Goal: Task Accomplishment & Management: Use online tool/utility

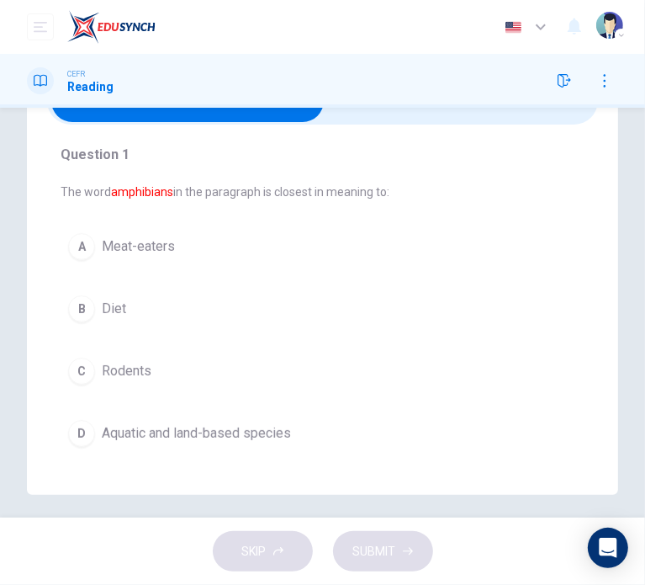
scroll to position [93, 0]
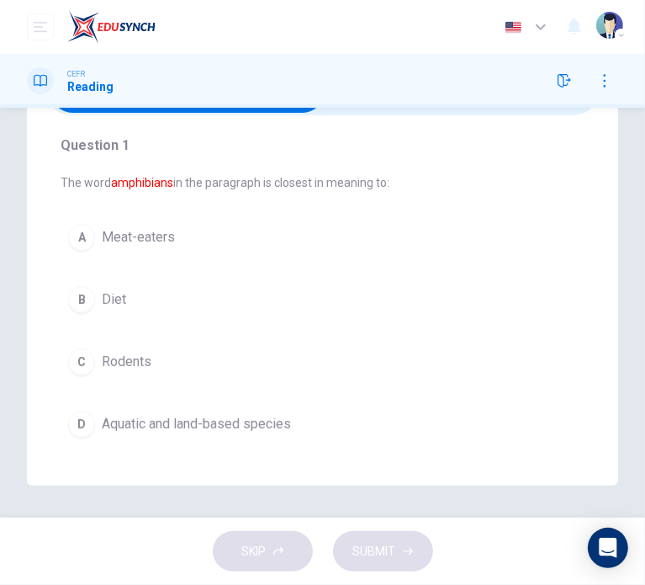
click at [266, 430] on span "Aquatic and land-based species" at bounding box center [196, 424] width 189 height 20
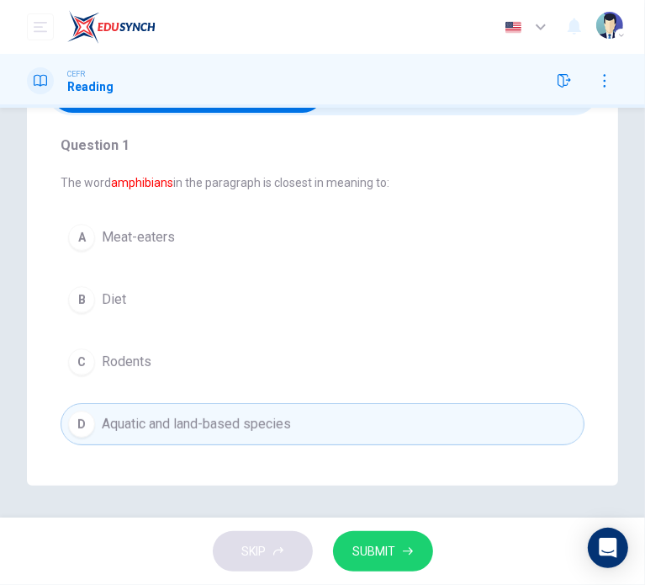
click at [400, 540] on button "SUBMIT" at bounding box center [383, 551] width 100 height 41
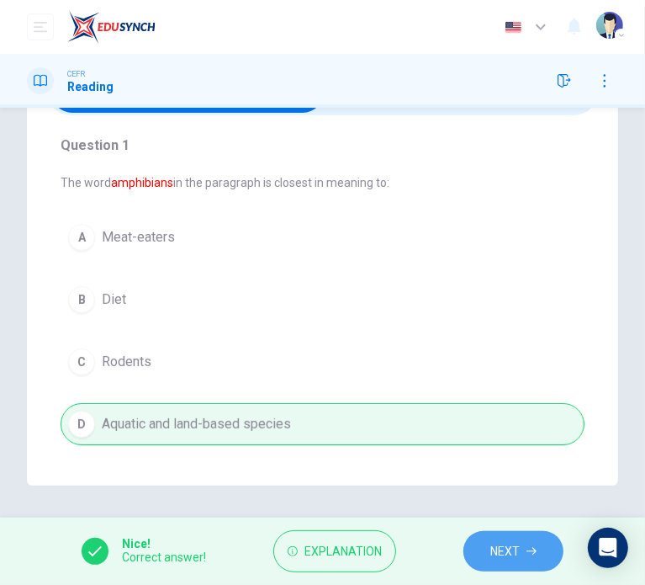
click at [484, 548] on button "NEXT" at bounding box center [513, 551] width 100 height 41
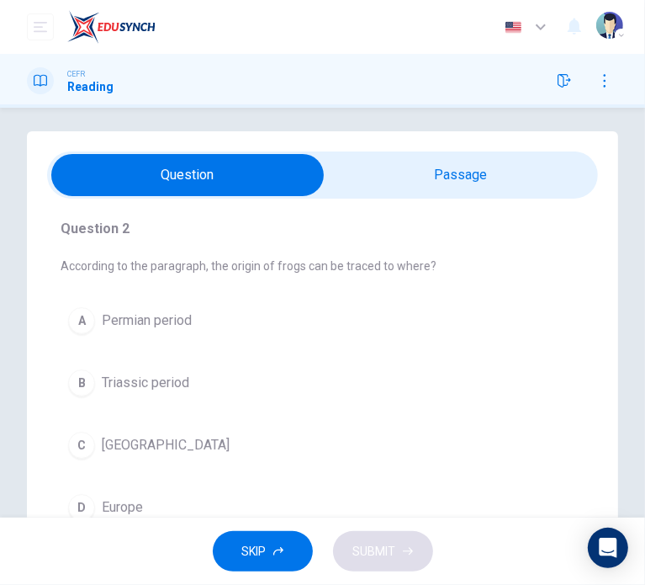
scroll to position [0, 0]
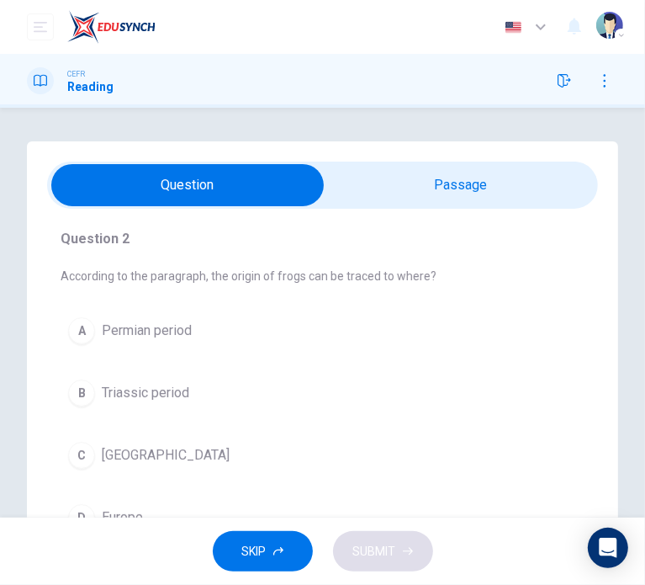
click at [442, 179] on input "checkbox" at bounding box center [188, 185] width 827 height 42
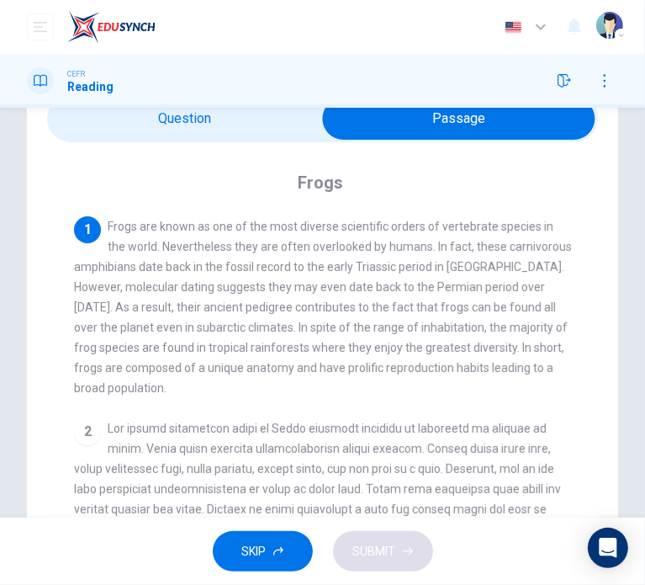
scroll to position [63, 0]
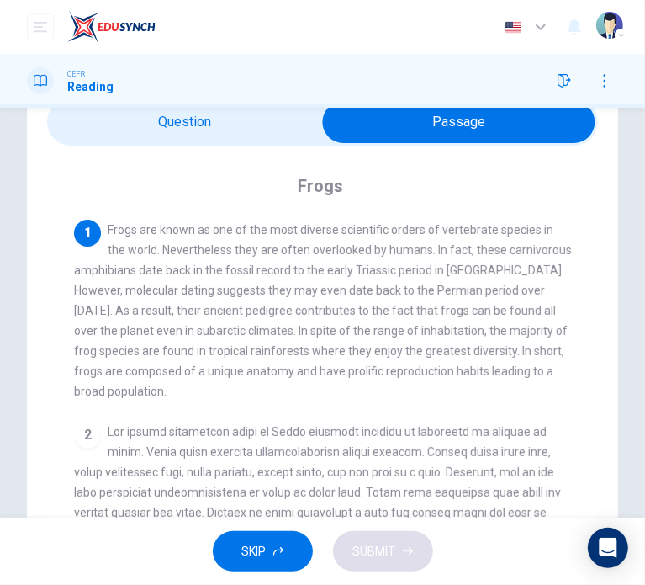
click at [221, 121] on input "checkbox" at bounding box center [458, 122] width 827 height 42
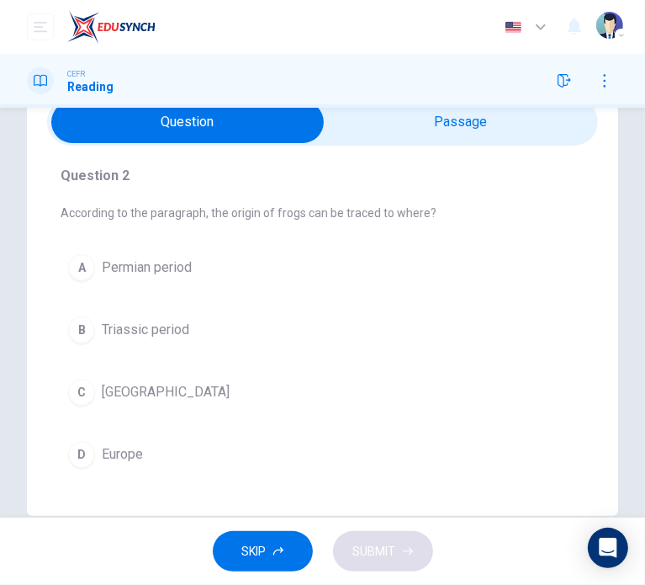
click at [140, 326] on span "Triassic period" at bounding box center [145, 330] width 87 height 20
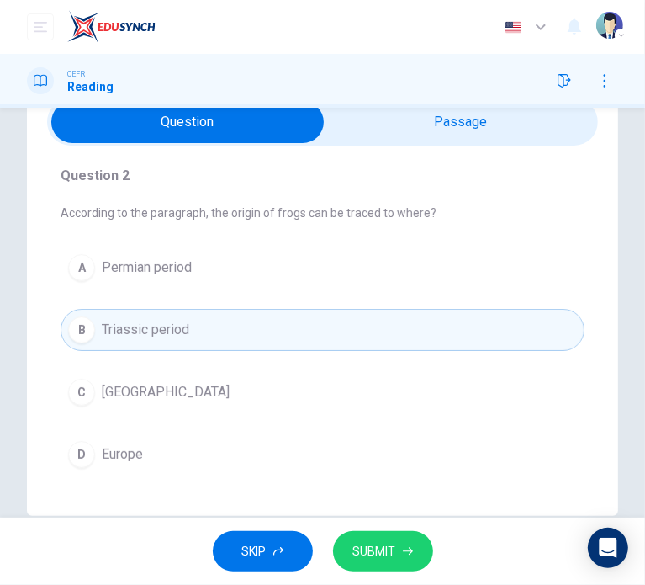
click at [376, 534] on button "SUBMIT" at bounding box center [383, 551] width 100 height 41
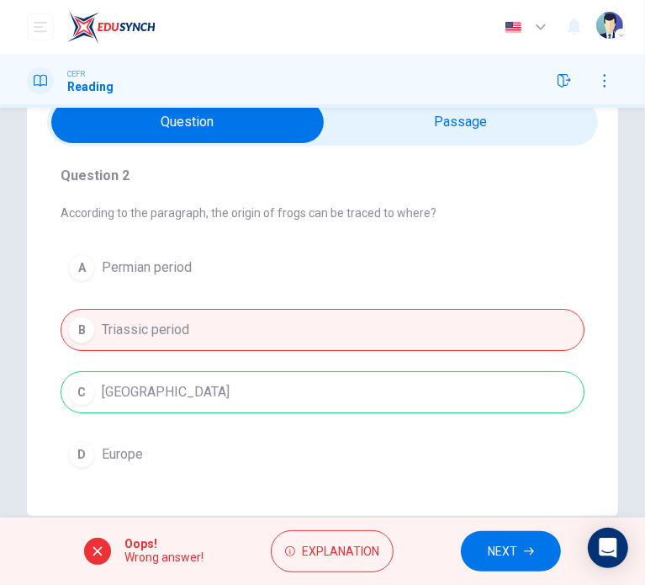
click at [390, 134] on input "checkbox" at bounding box center [188, 122] width 827 height 42
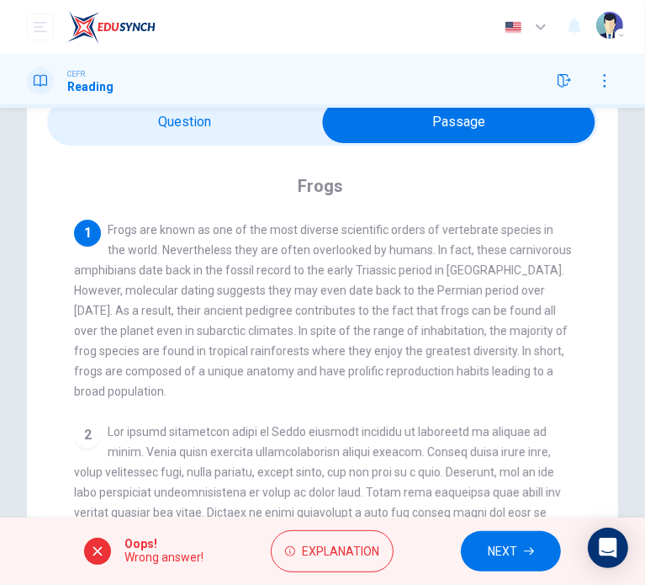
click at [269, 126] on input "checkbox" at bounding box center [458, 122] width 827 height 42
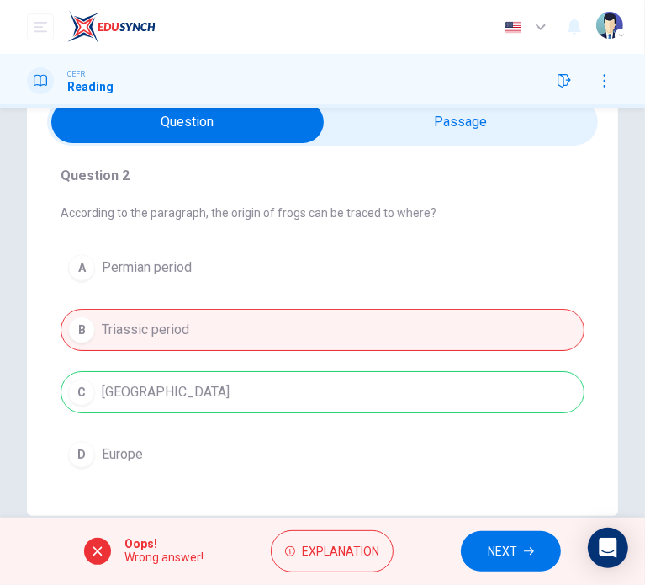
click at [389, 120] on input "checkbox" at bounding box center [188, 122] width 827 height 42
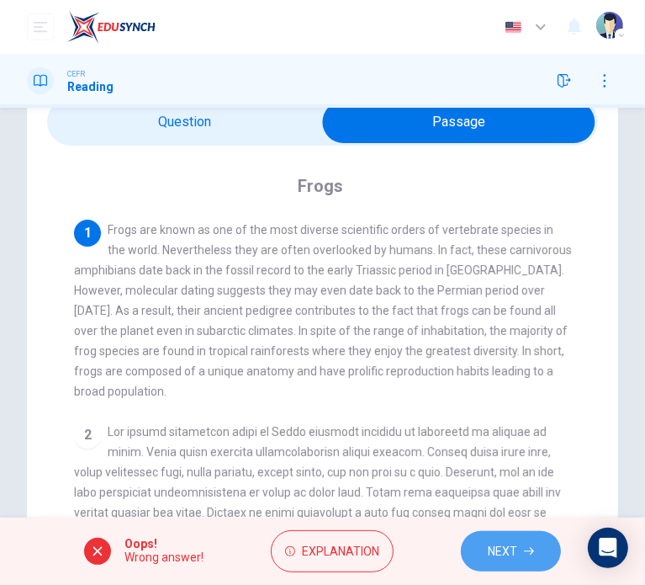
click at [521, 541] on button "NEXT" at bounding box center [511, 551] width 100 height 41
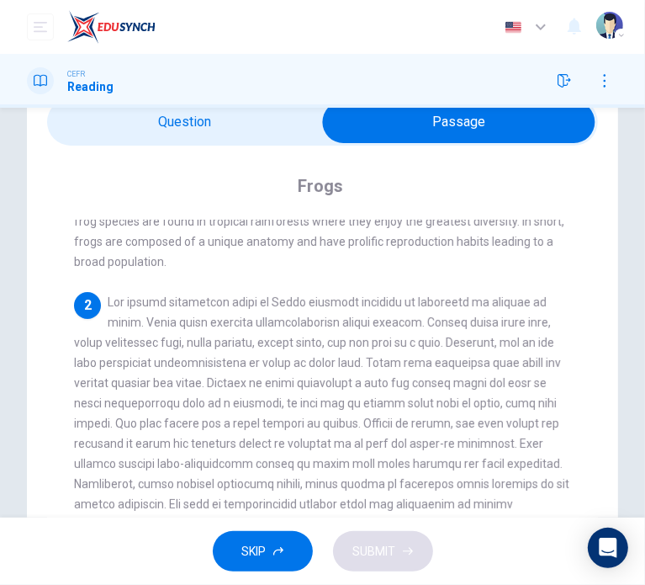
scroll to position [84, 0]
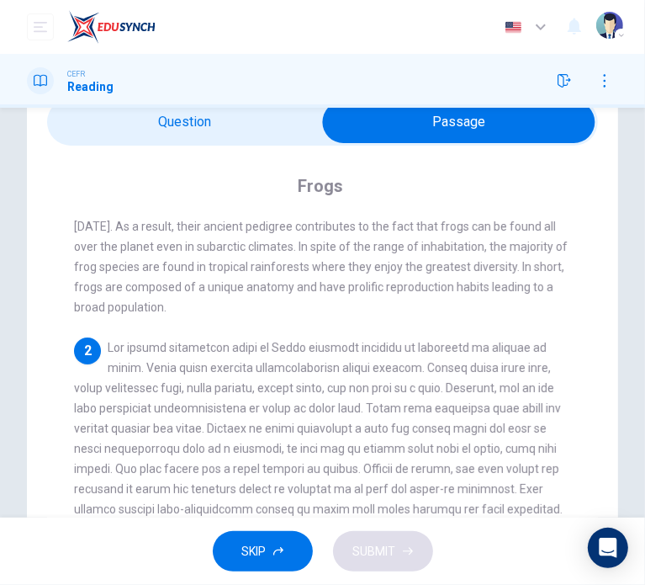
click at [178, 135] on input "checkbox" at bounding box center [458, 122] width 827 height 42
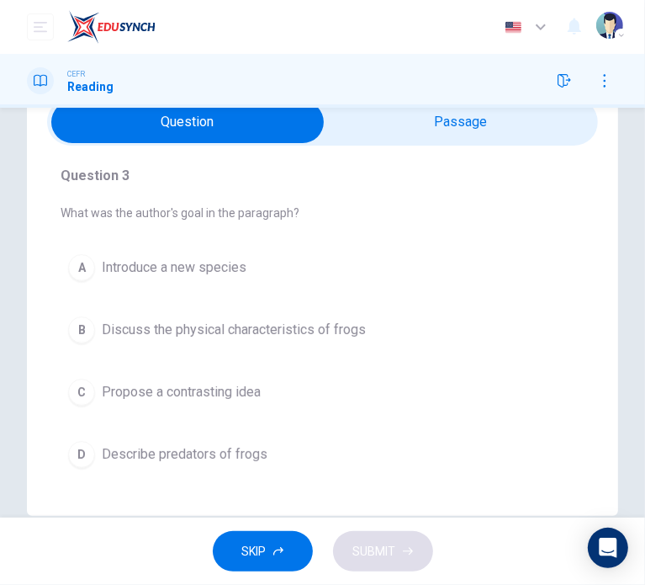
click at [427, 125] on input "checkbox" at bounding box center [188, 122] width 827 height 42
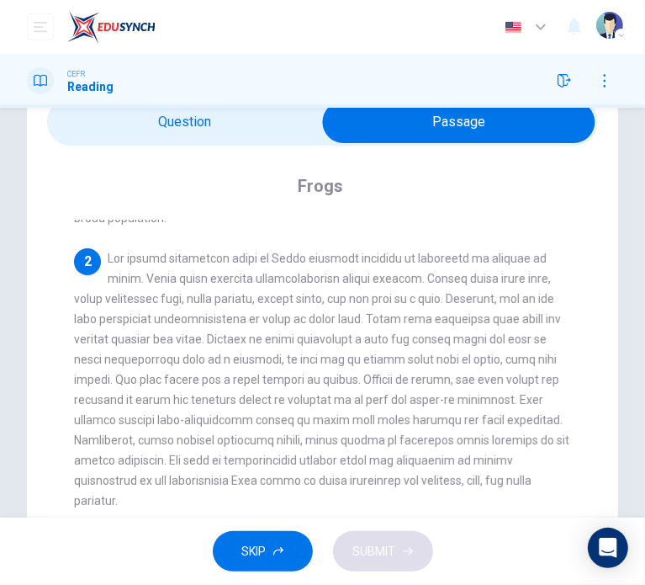
scroll to position [168, 0]
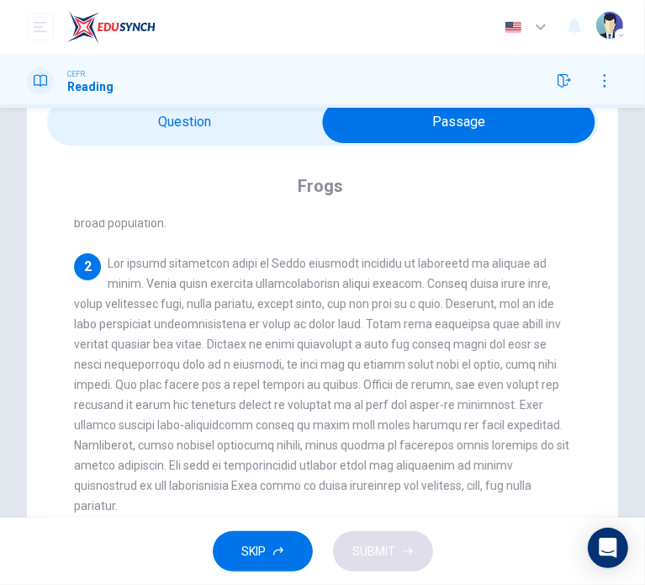
click at [212, 124] on input "checkbox" at bounding box center [458, 122] width 827 height 42
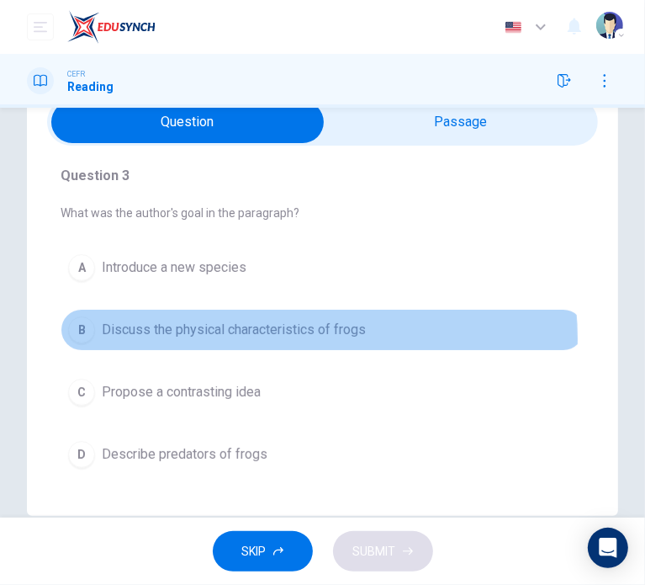
click at [297, 337] on span "Discuss the physical characteristics of frogs" at bounding box center [234, 330] width 264 height 20
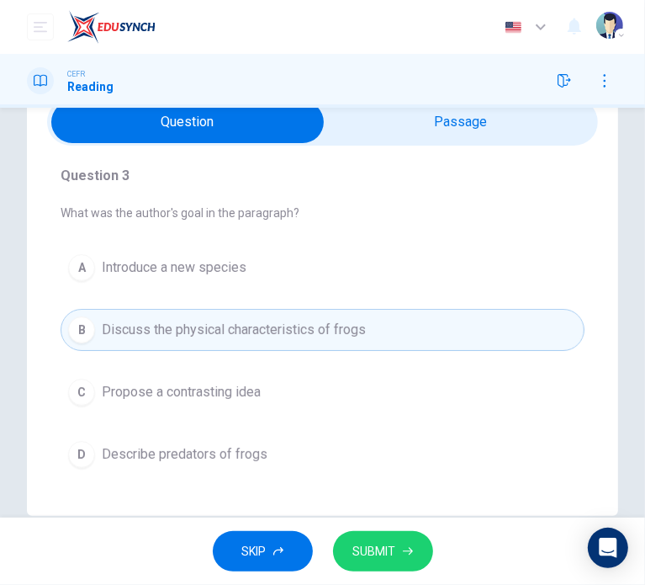
click at [357, 526] on div "SKIP SUBMIT" at bounding box center [322, 550] width 645 height 67
click at [376, 538] on button "SUBMIT" at bounding box center [383, 551] width 100 height 41
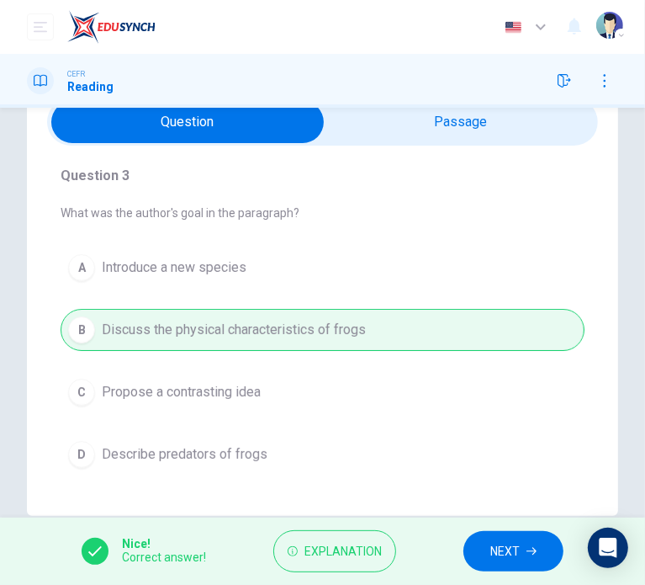
click at [547, 544] on button "NEXT" at bounding box center [513, 551] width 100 height 41
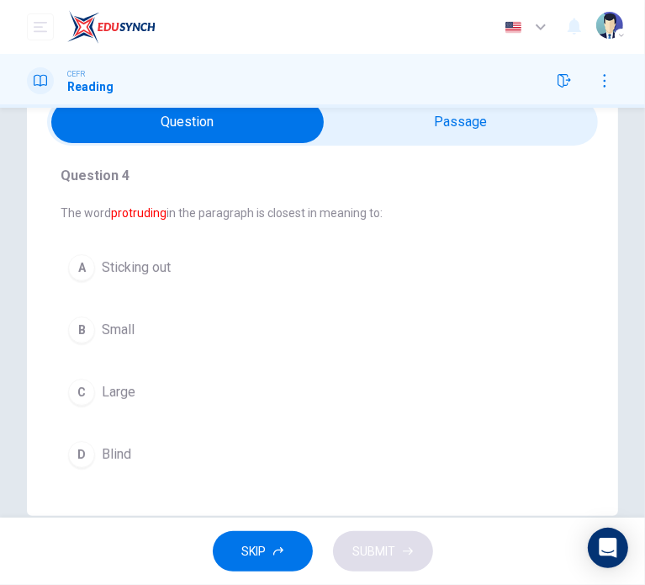
click at [85, 267] on div "A" at bounding box center [81, 267] width 27 height 27
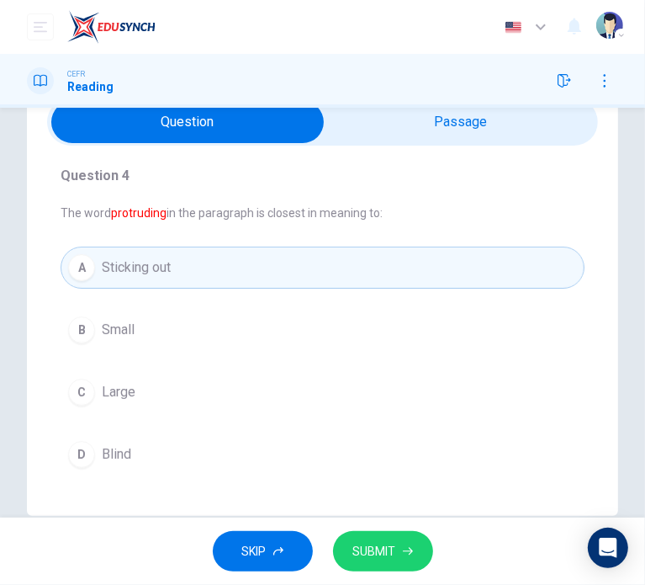
click at [372, 548] on span "SUBMIT" at bounding box center [374, 551] width 43 height 21
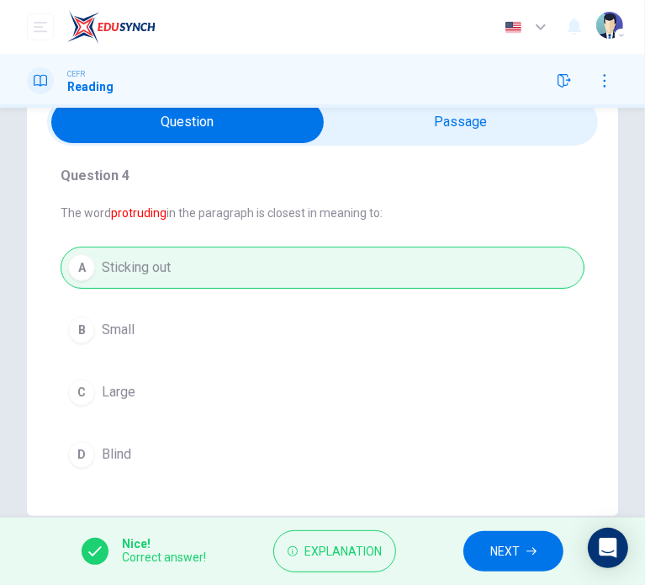
click at [508, 550] on span "NEXT" at bounding box center [504, 551] width 29 height 21
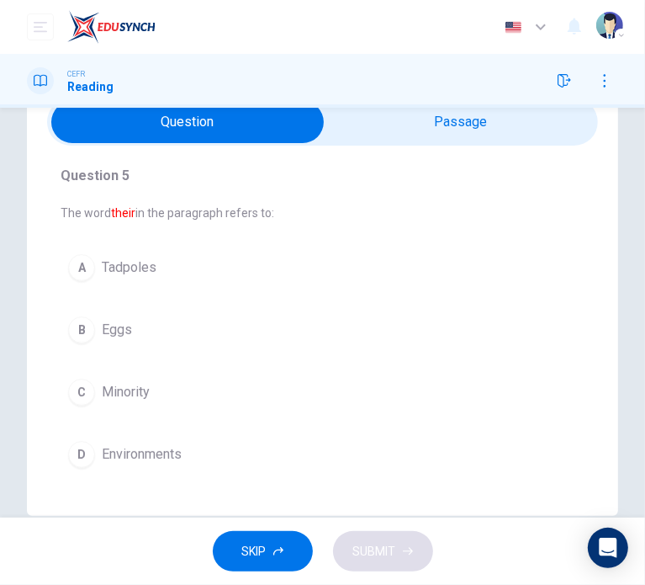
click at [373, 124] on input "checkbox" at bounding box center [188, 122] width 827 height 42
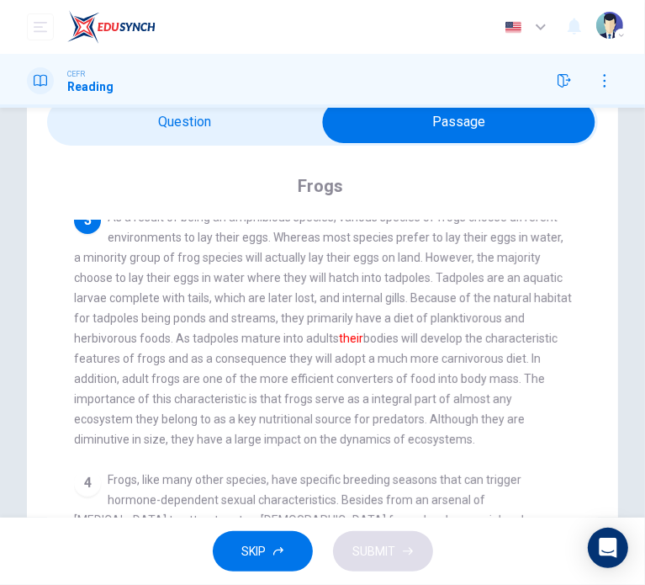
scroll to position [505, 0]
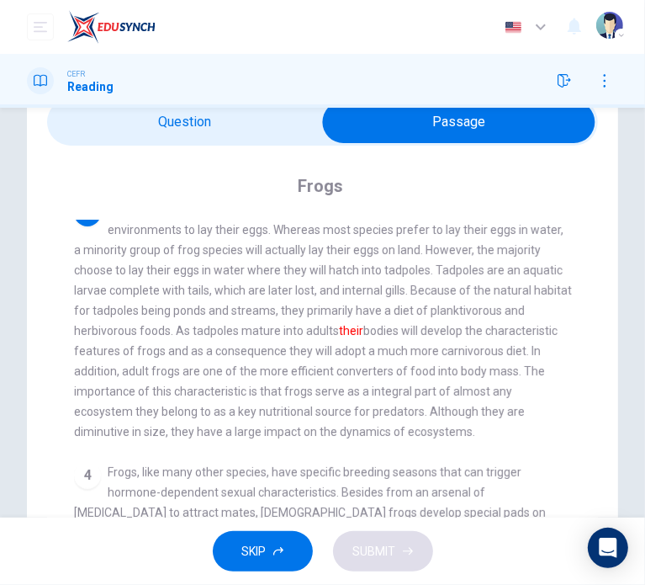
click at [210, 124] on input "checkbox" at bounding box center [458, 122] width 827 height 42
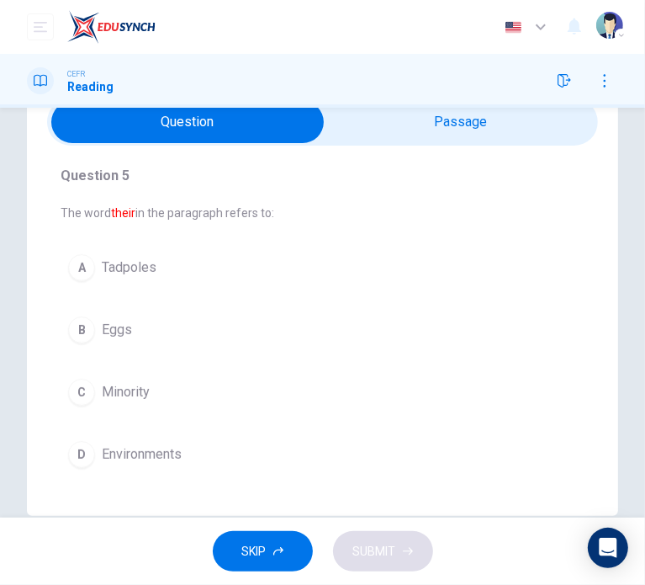
drag, startPoint x: 135, startPoint y: 275, endPoint x: 258, endPoint y: 401, distance: 176.1
click at [135, 274] on span "Tadpoles" at bounding box center [129, 267] width 55 height 20
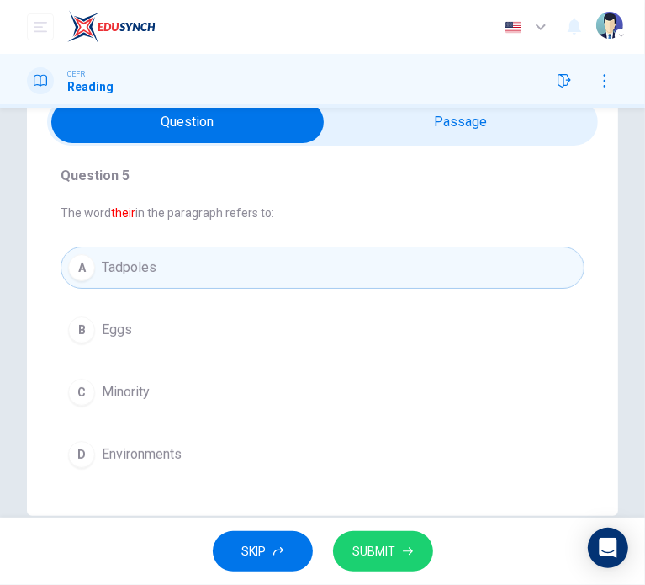
click at [392, 543] on span "SUBMIT" at bounding box center [374, 551] width 43 height 21
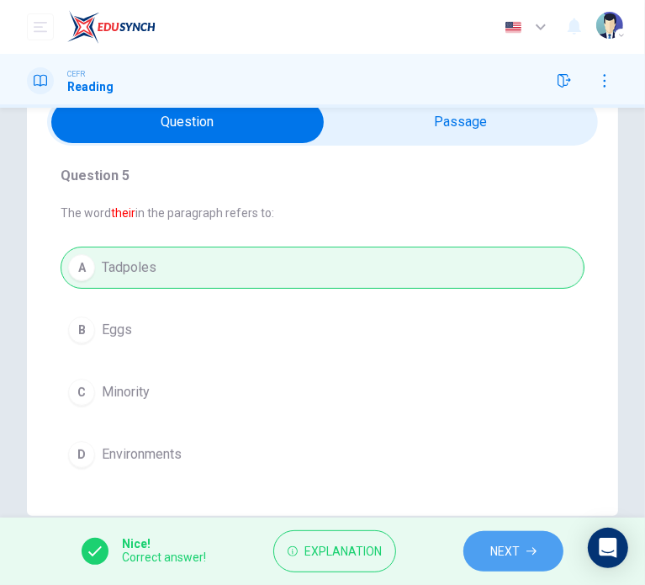
click at [501, 535] on button "NEXT" at bounding box center [513, 551] width 100 height 41
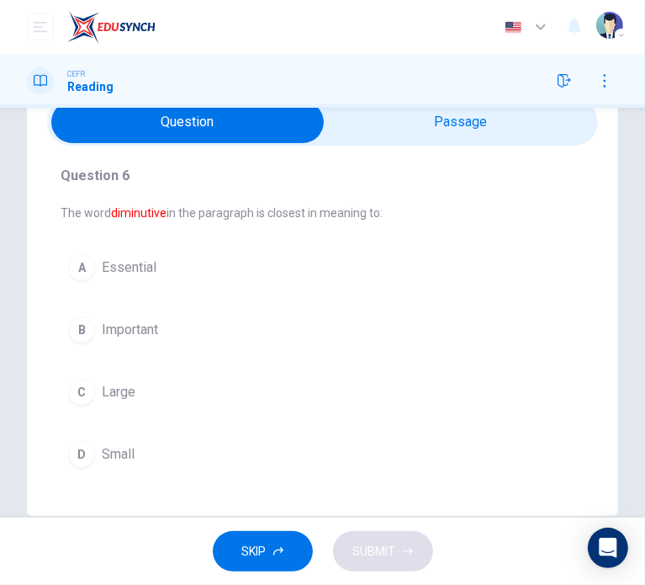
click at [386, 108] on input "checkbox" at bounding box center [188, 122] width 827 height 42
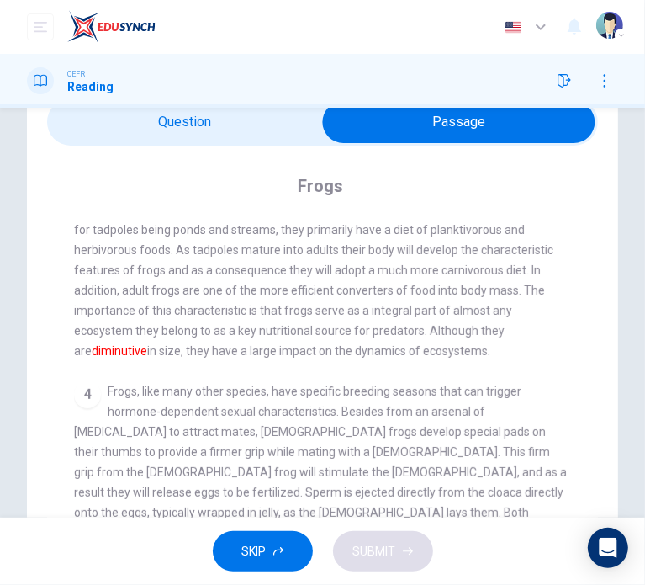
scroll to position [589, 0]
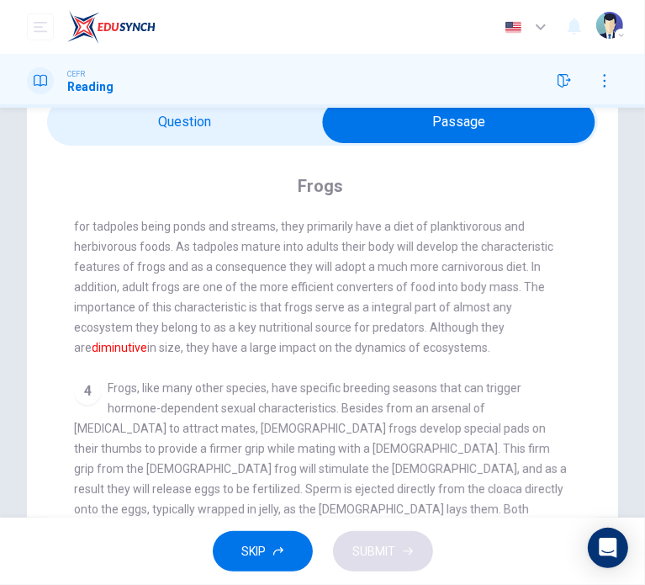
click at [215, 127] on input "checkbox" at bounding box center [458, 122] width 827 height 42
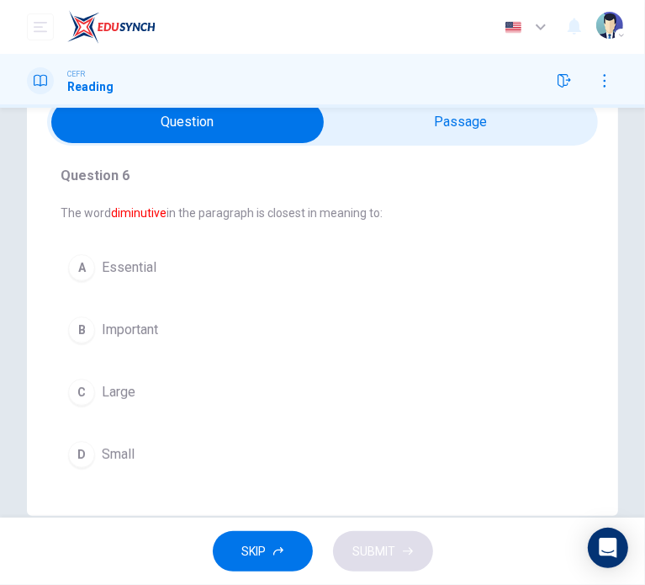
drag, startPoint x: 100, startPoint y: 453, endPoint x: 150, endPoint y: 474, distance: 53.9
click at [101, 453] on button "D Small" at bounding box center [323, 454] width 524 height 42
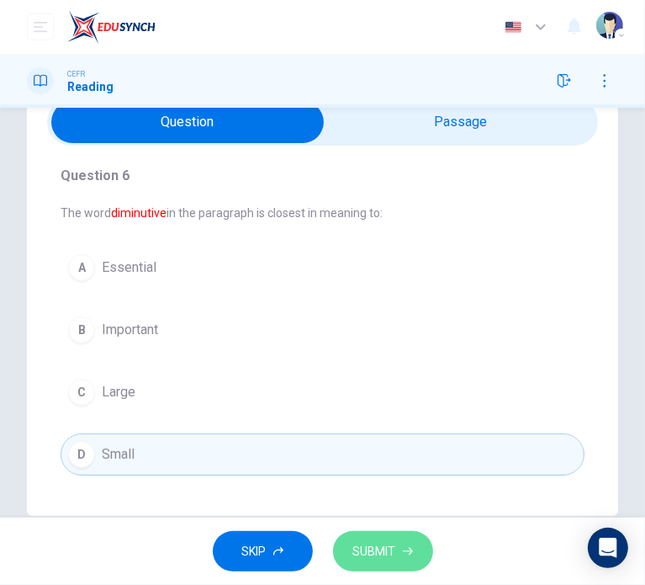
click at [370, 542] on span "SUBMIT" at bounding box center [374, 551] width 43 height 21
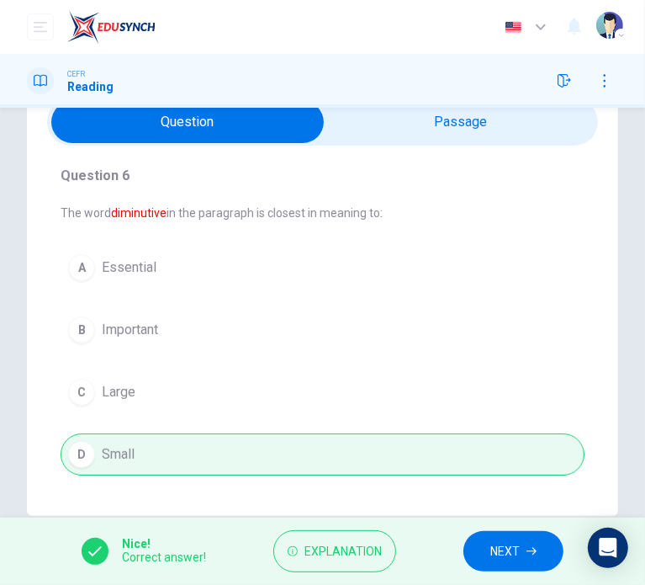
click at [462, 124] on input "checkbox" at bounding box center [188, 122] width 827 height 42
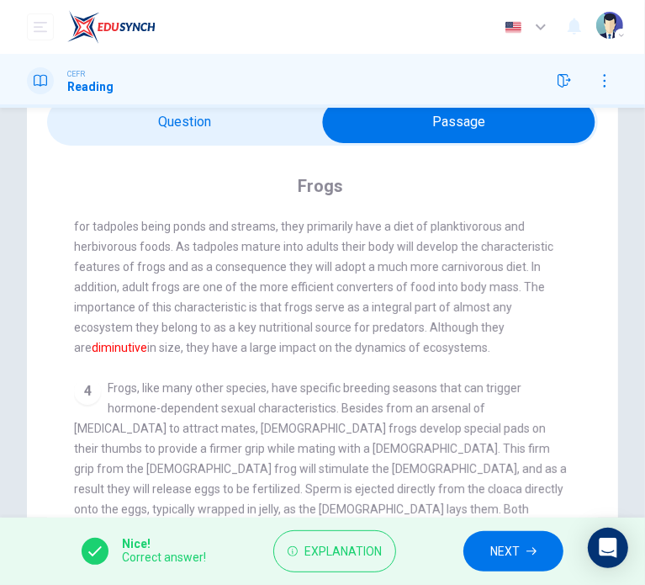
click at [178, 122] on input "checkbox" at bounding box center [458, 122] width 827 height 42
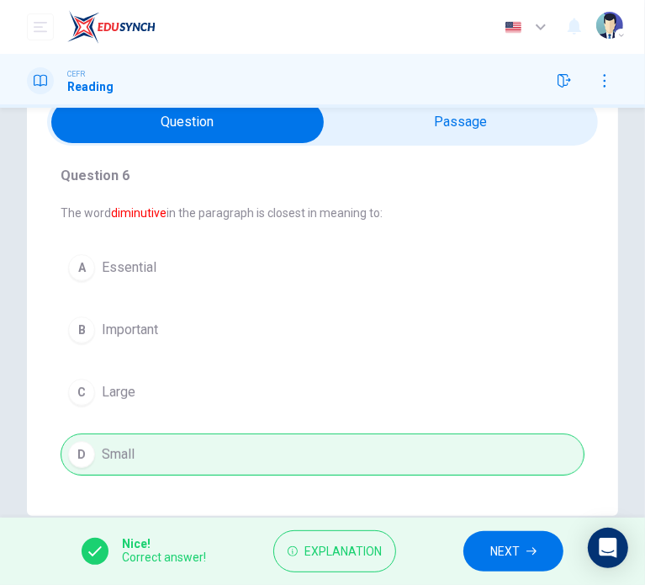
click at [522, 569] on button "NEXT" at bounding box center [513, 551] width 100 height 41
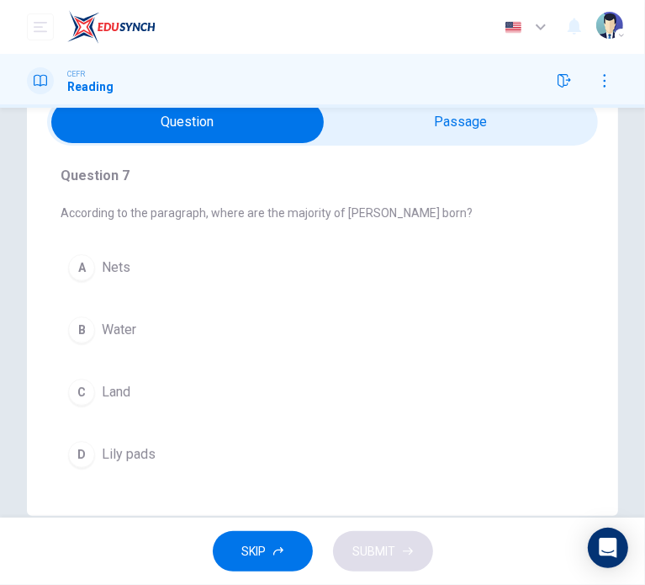
click at [132, 331] on span "Water" at bounding box center [119, 330] width 34 height 20
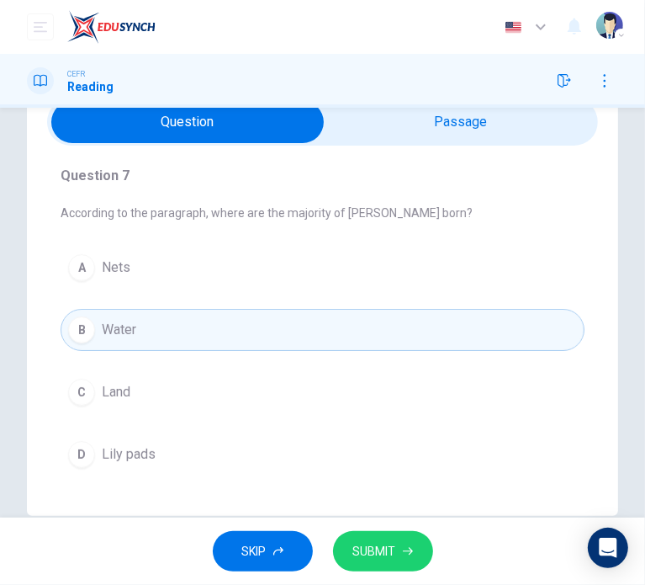
click at [461, 130] on input "checkbox" at bounding box center [188, 122] width 827 height 42
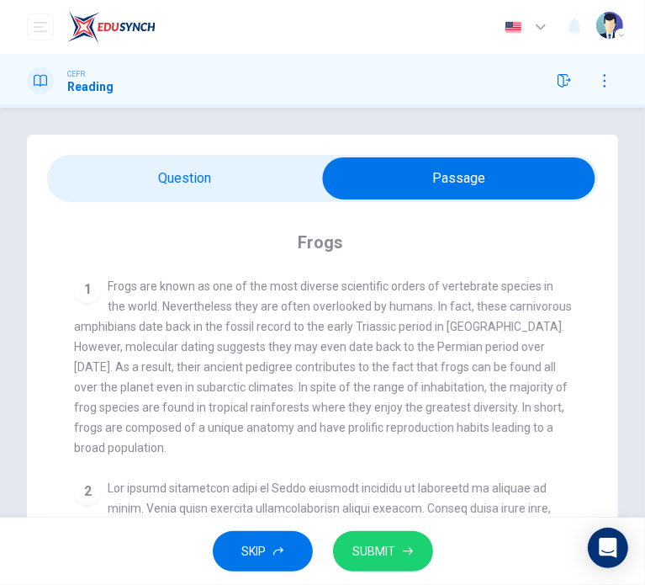
scroll to position [0, 0]
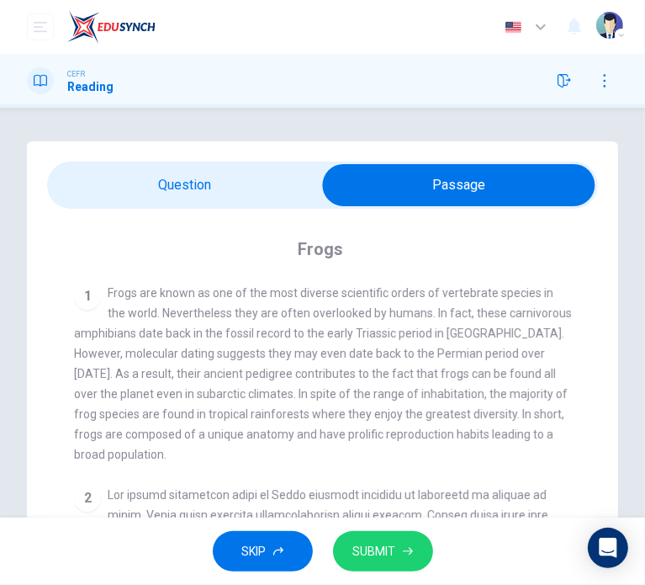
click at [226, 167] on input "checkbox" at bounding box center [458, 185] width 827 height 42
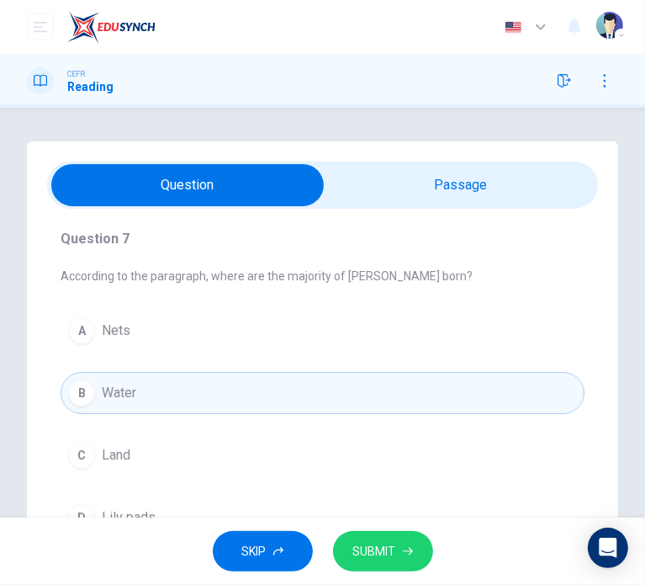
click at [378, 561] on button "SUBMIT" at bounding box center [383, 551] width 100 height 41
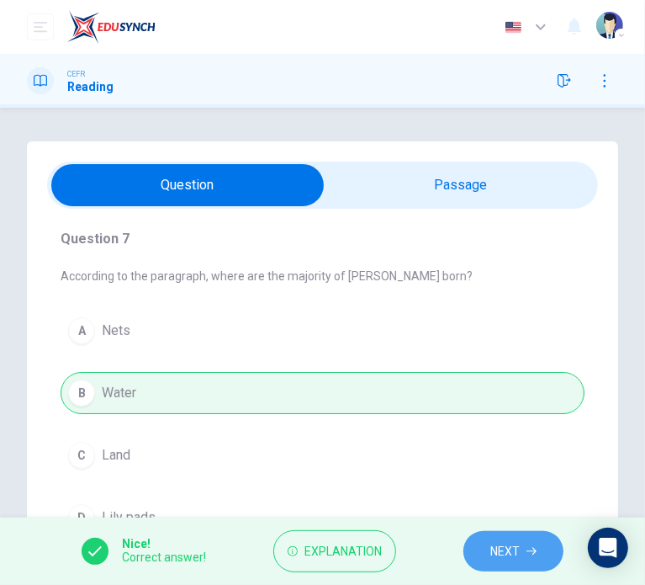
click at [508, 554] on span "NEXT" at bounding box center [504, 551] width 29 height 21
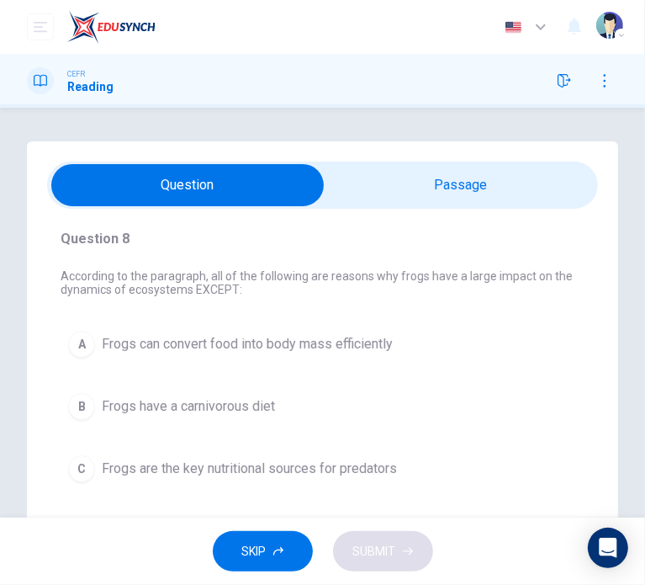
click at [377, 179] on input "checkbox" at bounding box center [188, 185] width 827 height 42
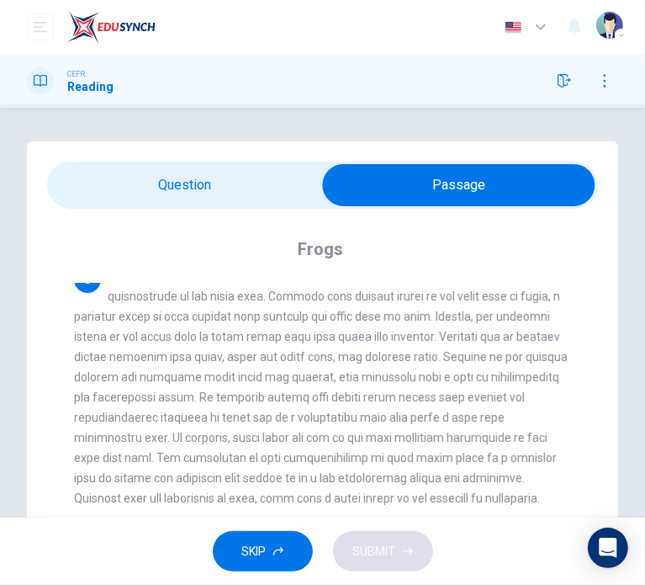
scroll to position [506, 0]
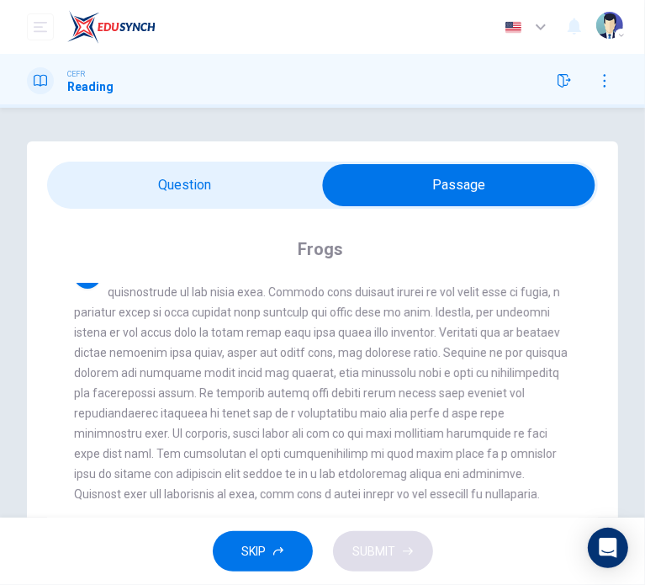
click at [229, 195] on input "checkbox" at bounding box center [458, 185] width 827 height 42
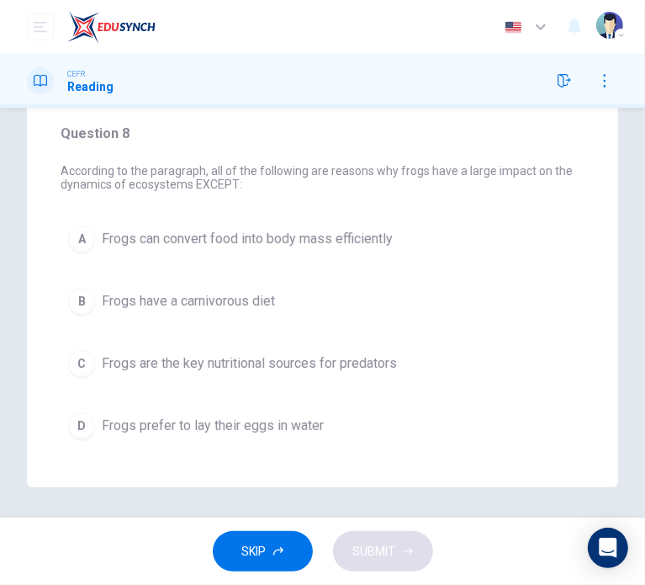
scroll to position [107, 0]
click at [298, 417] on span "Frogs prefer to lay their eggs in water" at bounding box center [213, 424] width 222 height 20
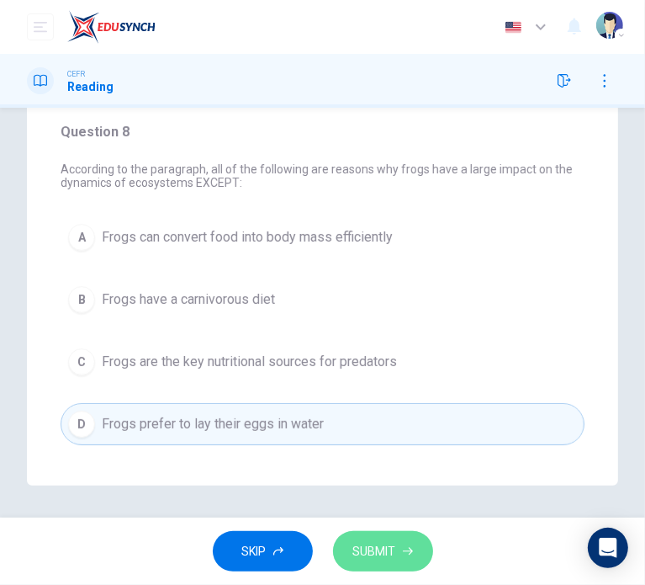
click at [400, 558] on button "SUBMIT" at bounding box center [383, 551] width 100 height 41
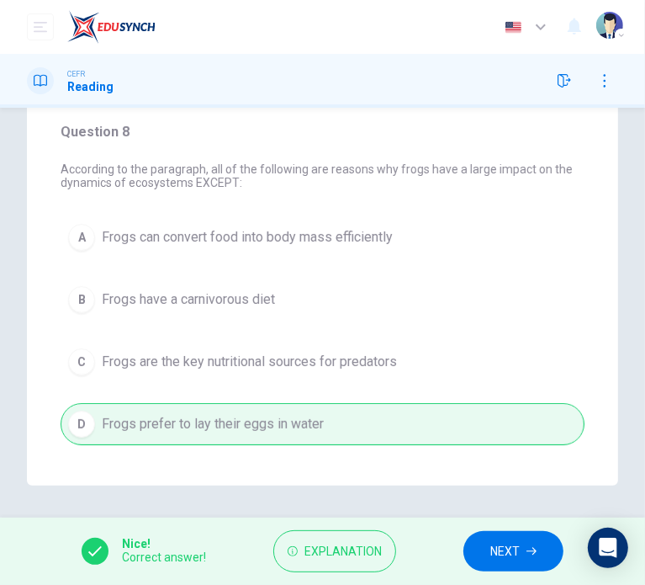
click at [500, 548] on span "NEXT" at bounding box center [504, 551] width 29 height 21
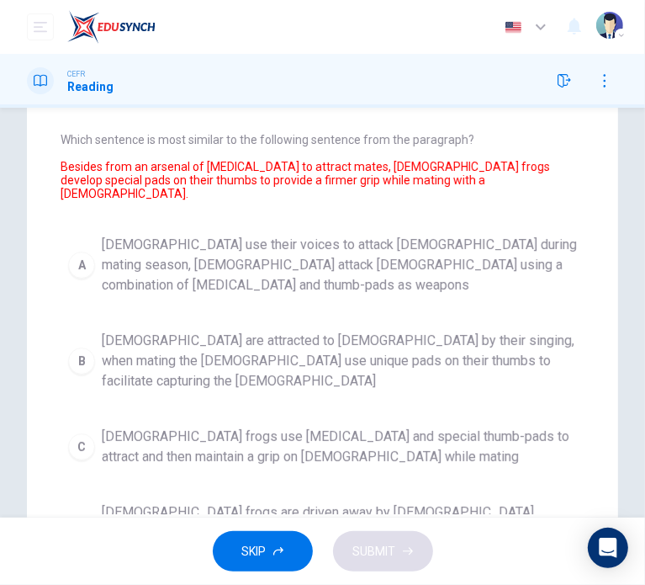
scroll to position [30, 0]
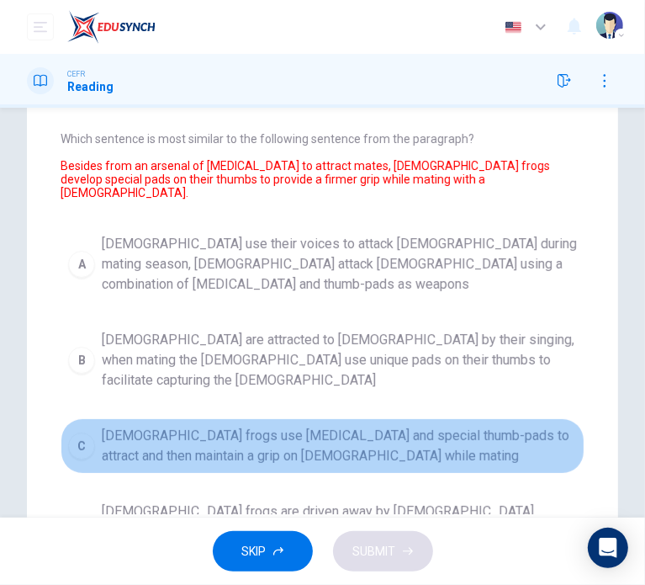
click at [427, 426] on span "[DEMOGRAPHIC_DATA] frogs use [MEDICAL_DATA] and special thumb-pads to attract a…" at bounding box center [339, 446] width 475 height 40
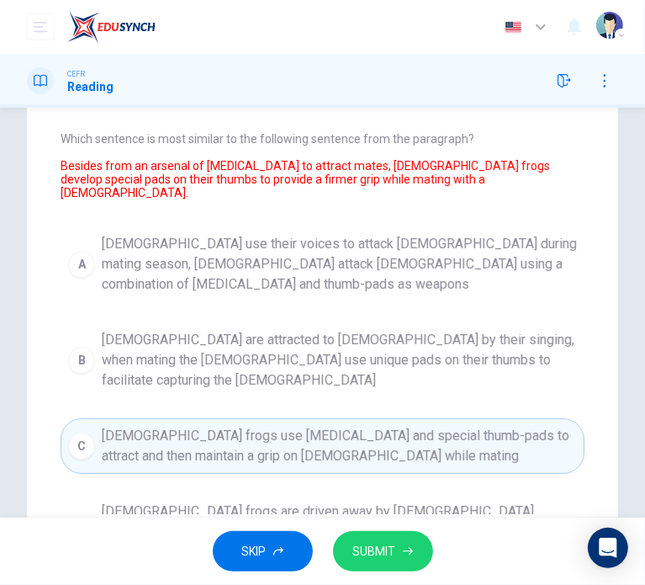
click at [381, 545] on span "SUBMIT" at bounding box center [374, 551] width 43 height 21
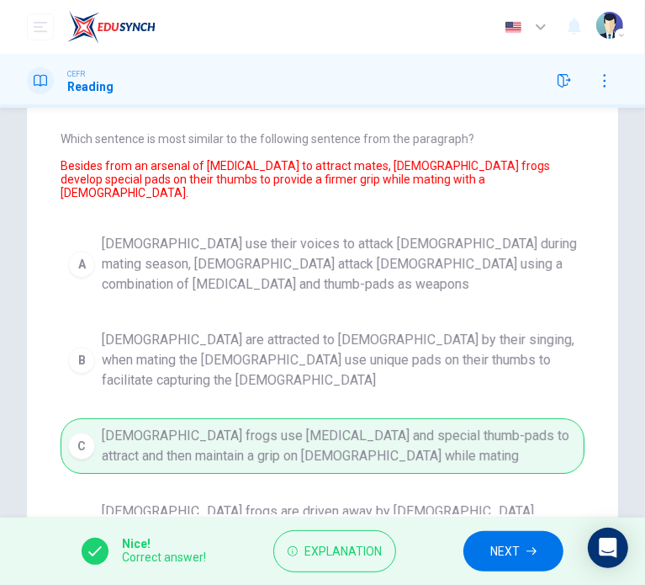
click at [505, 538] on button "NEXT" at bounding box center [513, 551] width 100 height 41
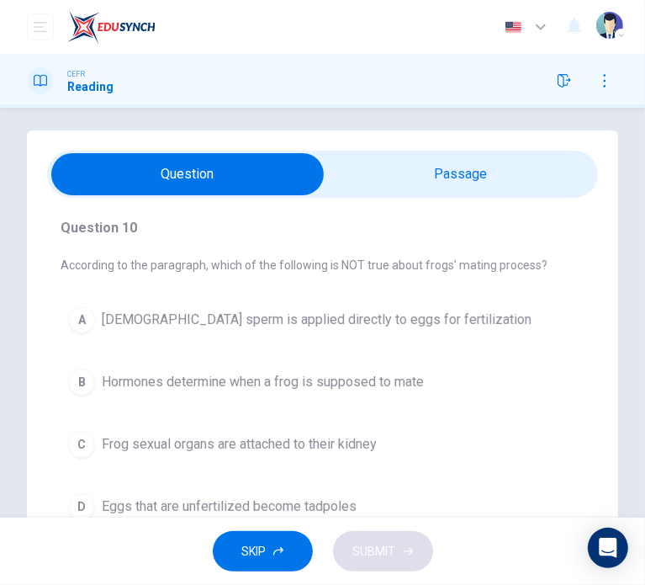
scroll to position [9, 0]
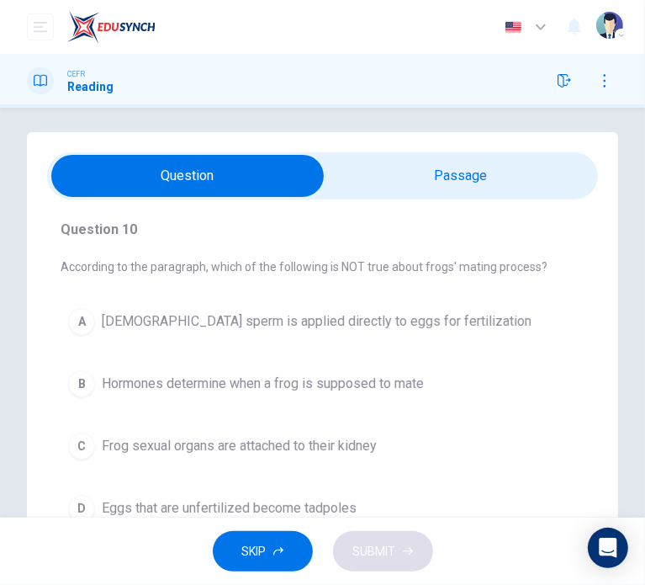
click at [498, 180] on input "checkbox" at bounding box center [188, 176] width 827 height 42
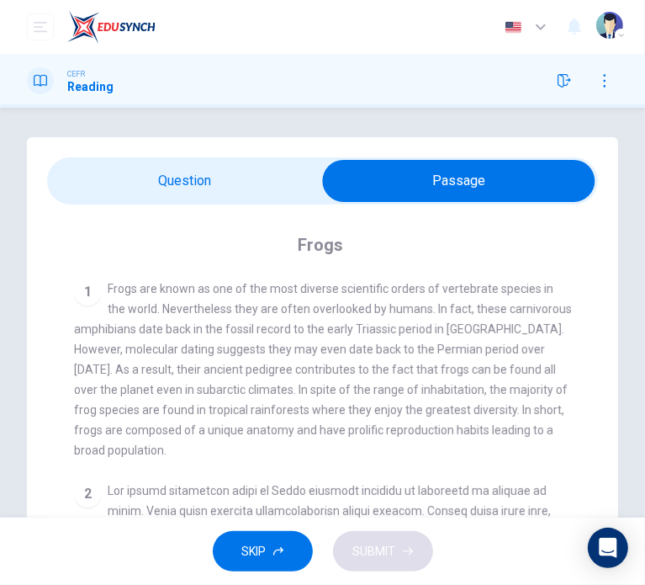
scroll to position [0, 0]
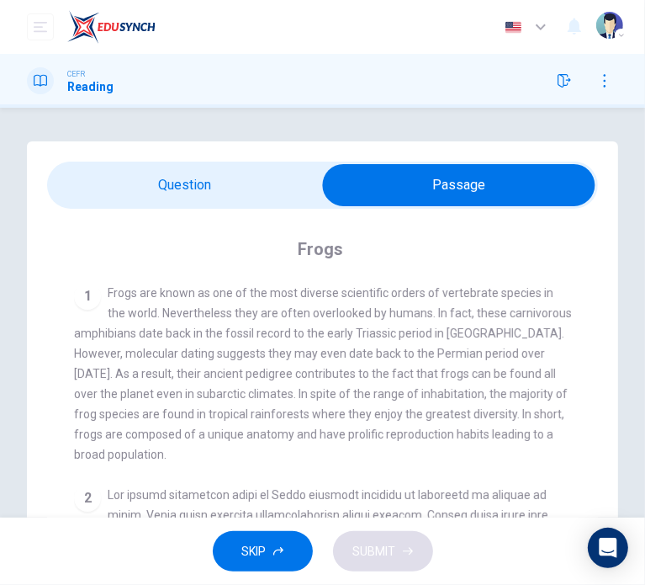
click at [134, 184] on input "checkbox" at bounding box center [458, 185] width 827 height 42
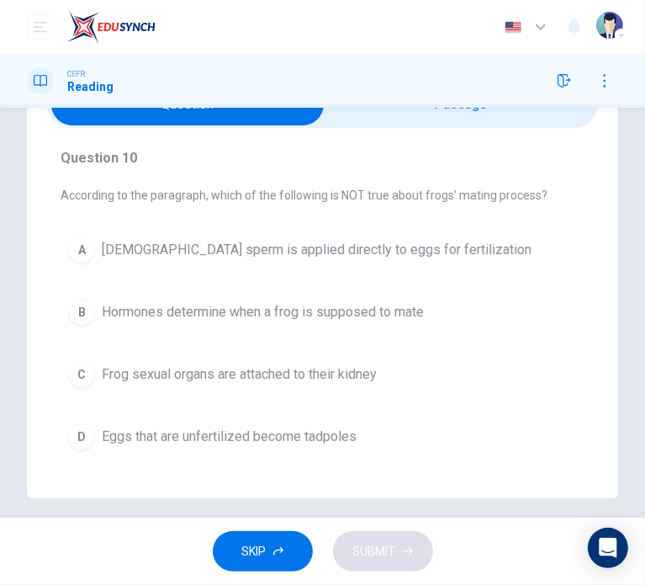
scroll to position [84, 0]
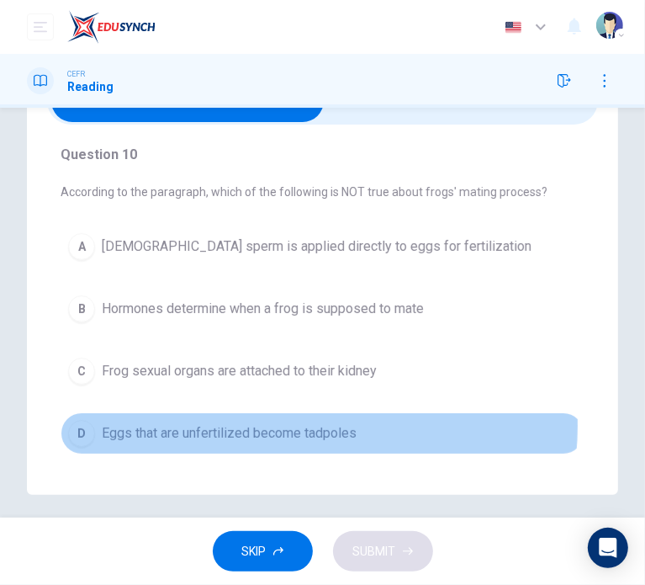
click at [297, 425] on span "Eggs that are unfertilized become tadpoles" at bounding box center [229, 433] width 255 height 20
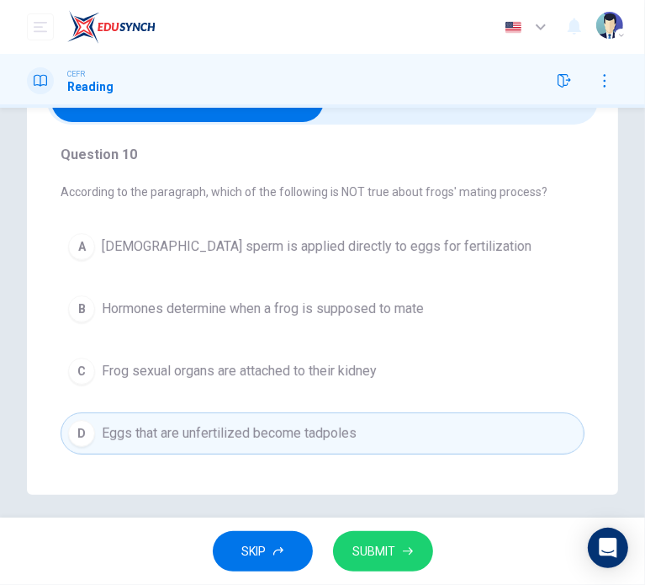
click at [384, 549] on span "SUBMIT" at bounding box center [374, 551] width 43 height 21
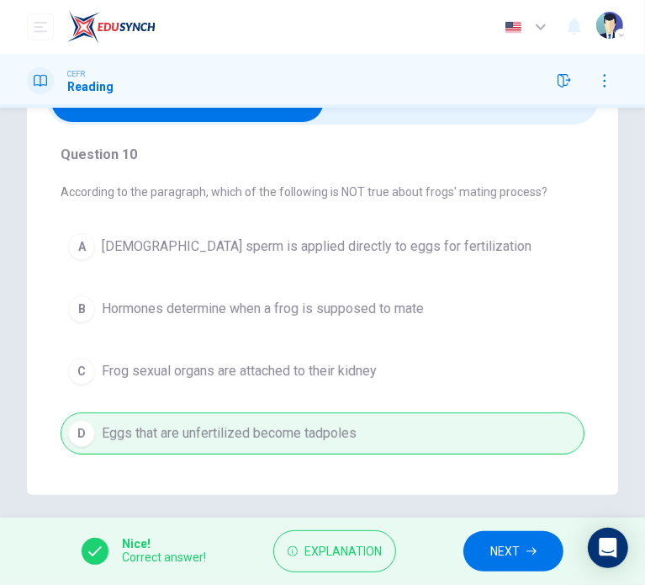
click at [506, 551] on span "NEXT" at bounding box center [504, 551] width 29 height 21
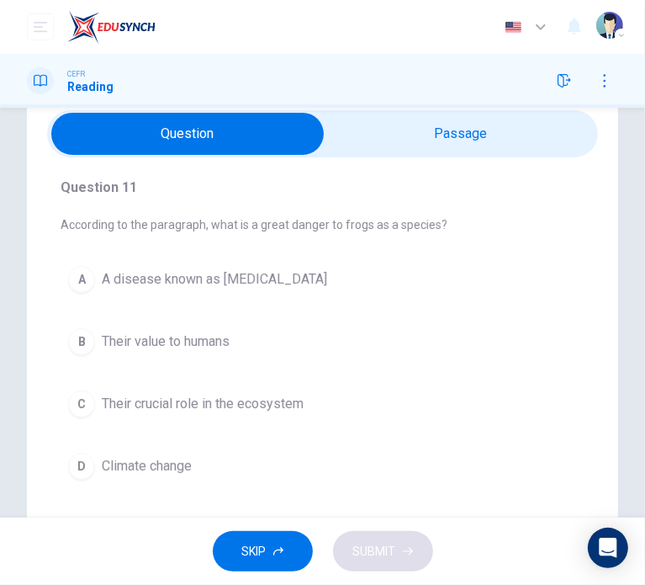
scroll to position [0, 0]
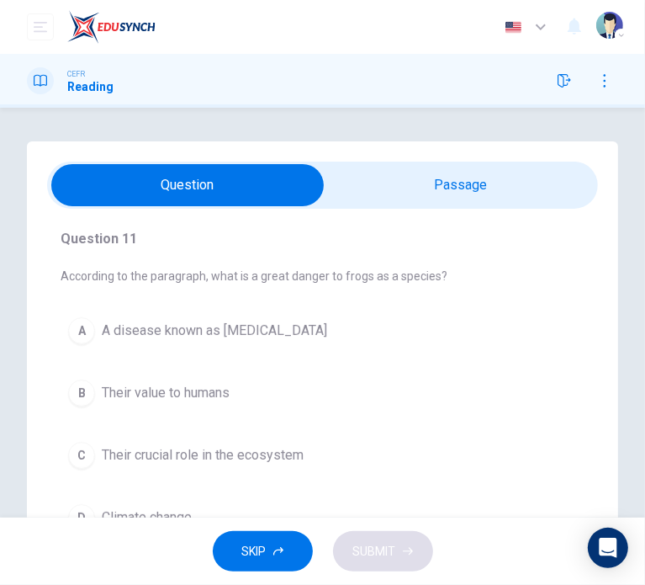
click at [391, 174] on input "checkbox" at bounding box center [188, 185] width 827 height 42
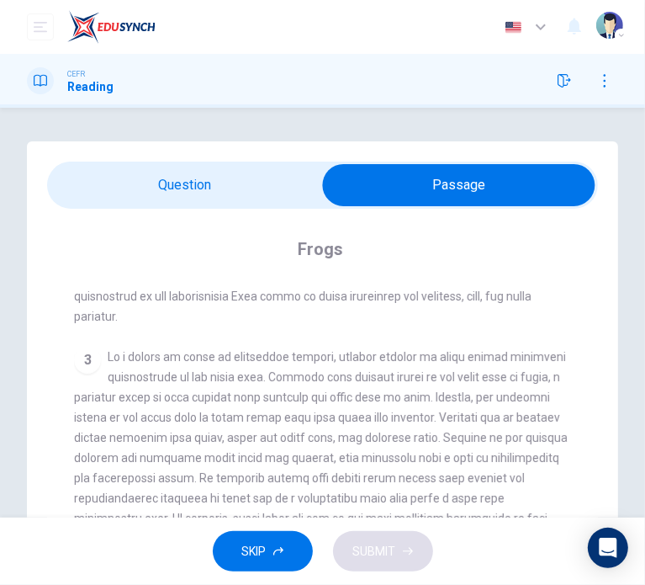
click at [155, 180] on input "checkbox" at bounding box center [458, 185] width 827 height 42
checkbox input "false"
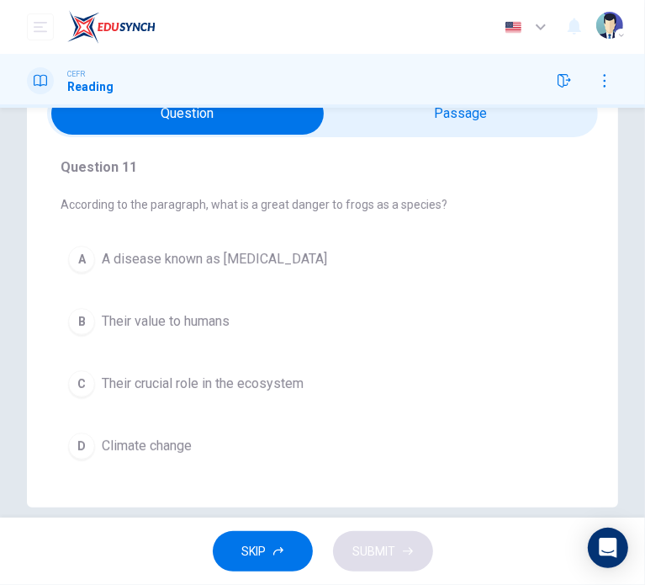
scroll to position [93, 0]
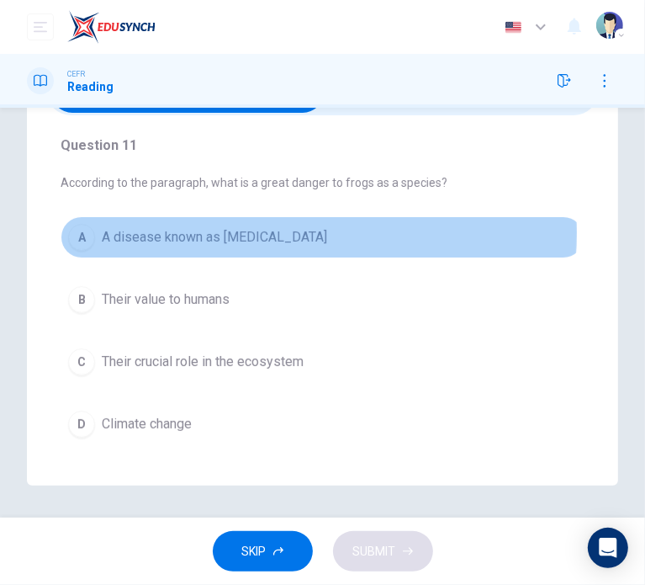
click at [266, 233] on span "A disease known as [MEDICAL_DATA]" at bounding box center [214, 237] width 225 height 20
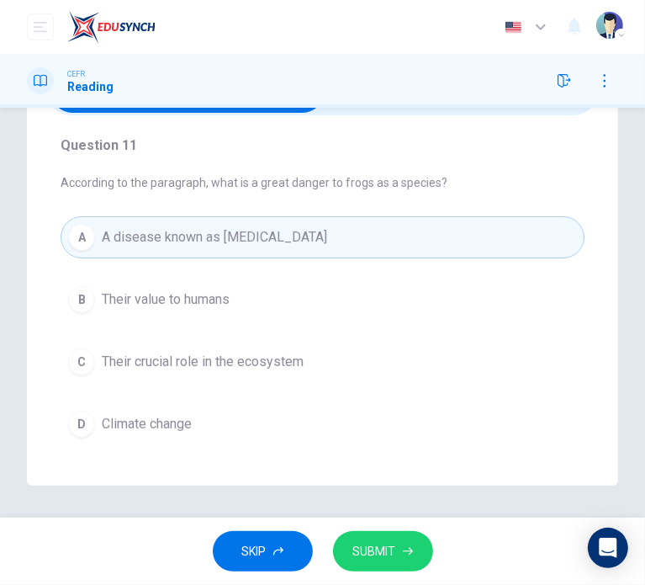
click at [393, 550] on button "SUBMIT" at bounding box center [383, 551] width 100 height 41
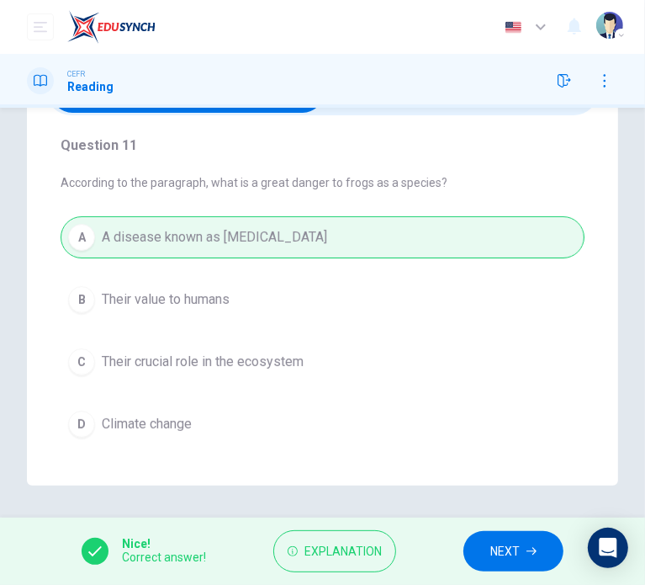
click at [483, 549] on button "NEXT" at bounding box center [513, 551] width 100 height 41
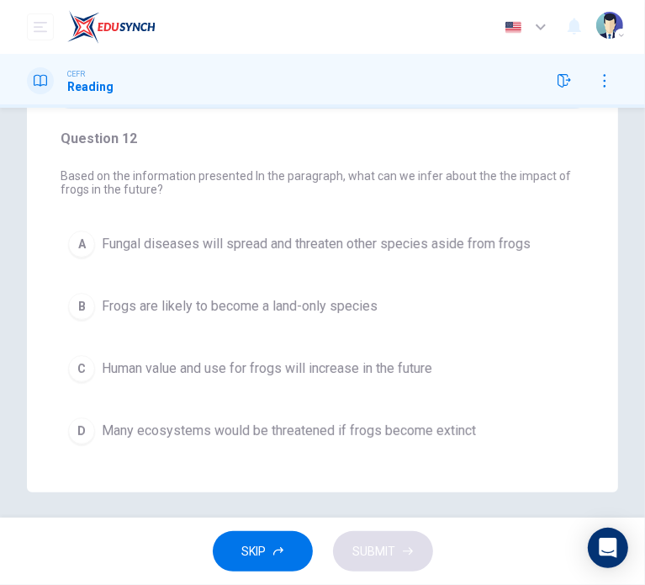
scroll to position [107, 0]
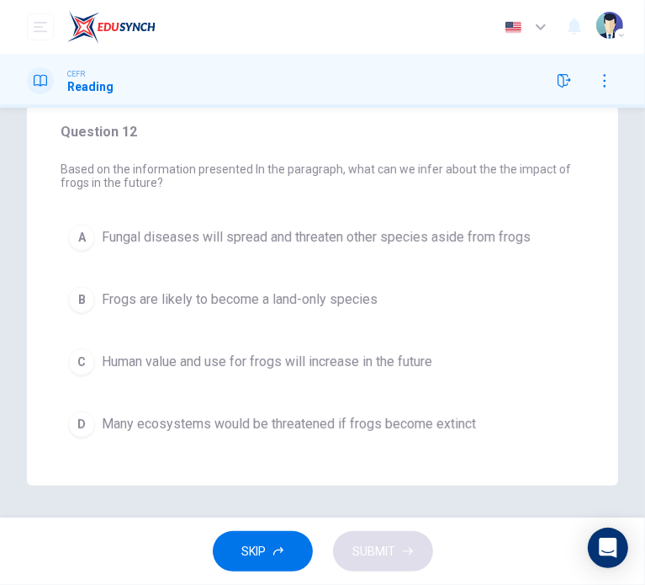
click at [377, 420] on span "Many ecosystems would be threatened if frogs become extinct" at bounding box center [289, 424] width 374 height 20
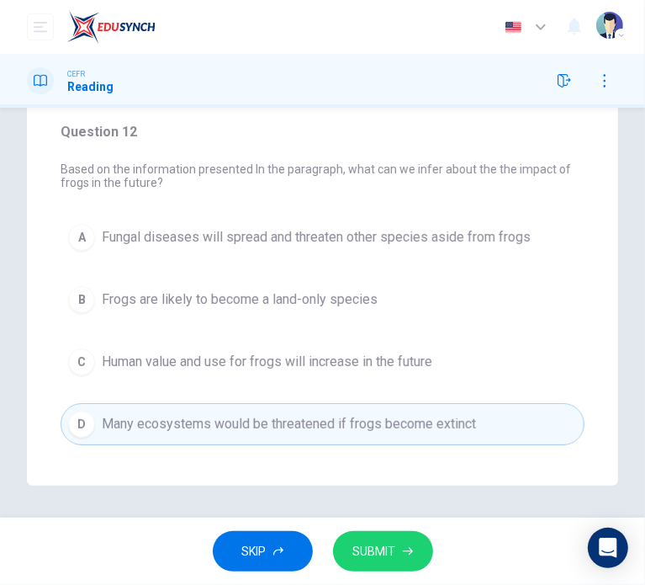
click at [389, 541] on span "SUBMIT" at bounding box center [374, 551] width 43 height 21
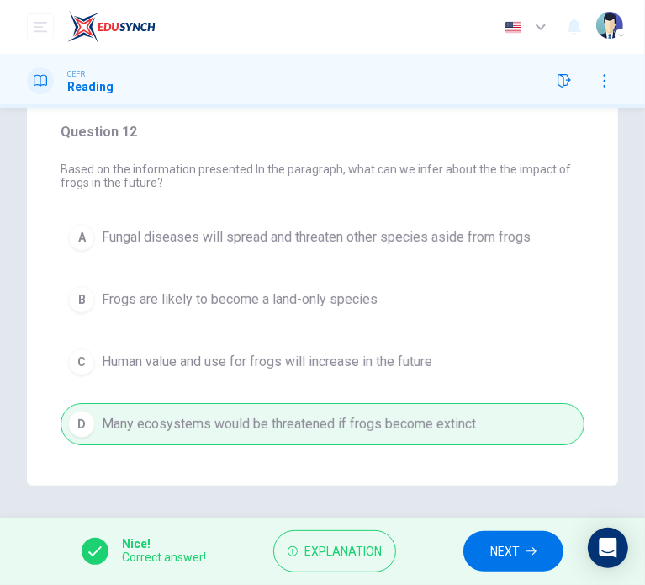
click at [491, 560] on span "NEXT" at bounding box center [504, 551] width 29 height 21
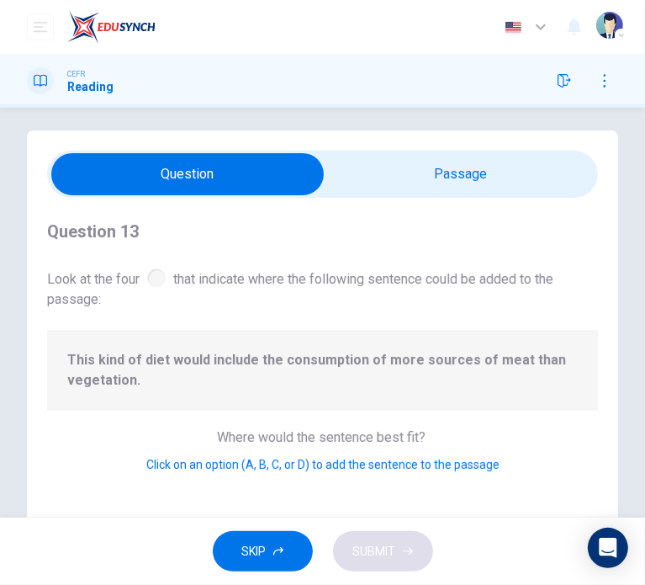
scroll to position [0, 0]
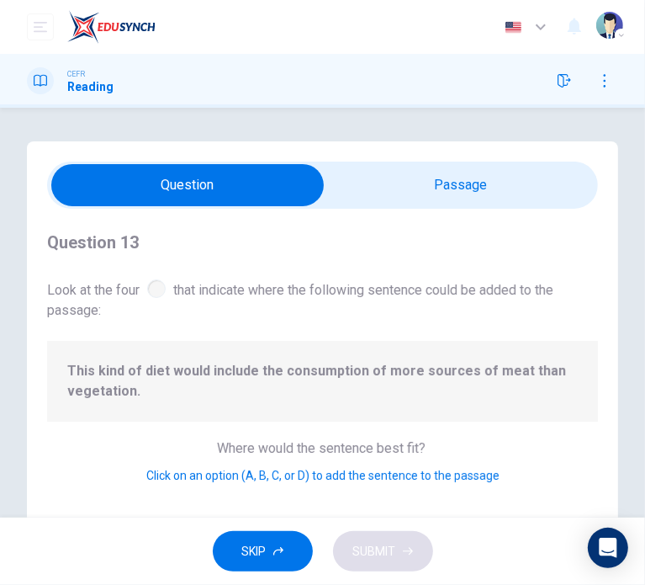
click at [452, 187] on input "checkbox" at bounding box center [188, 185] width 827 height 42
checkbox input "true"
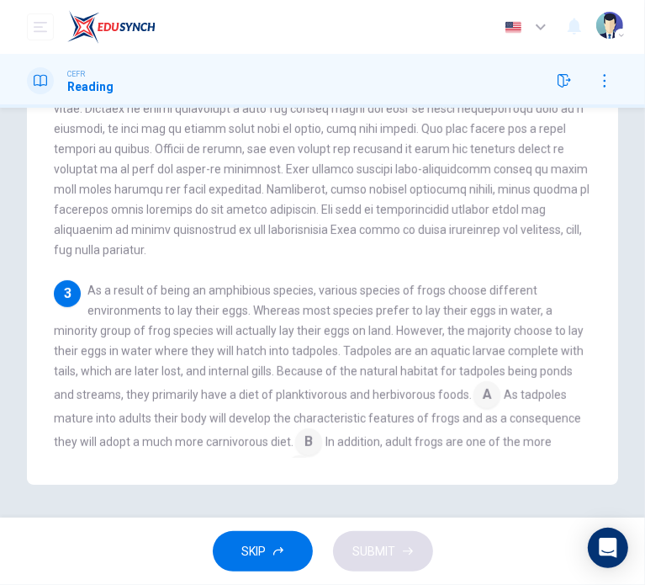
scroll to position [168, 0]
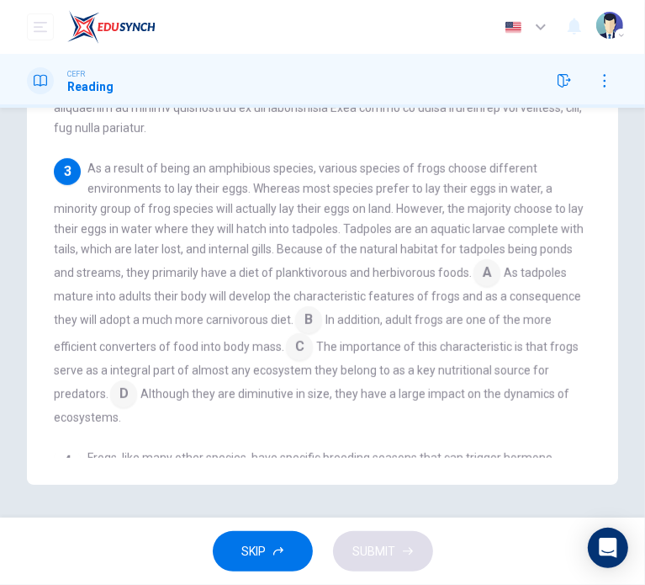
click at [322, 320] on input at bounding box center [308, 321] width 27 height 27
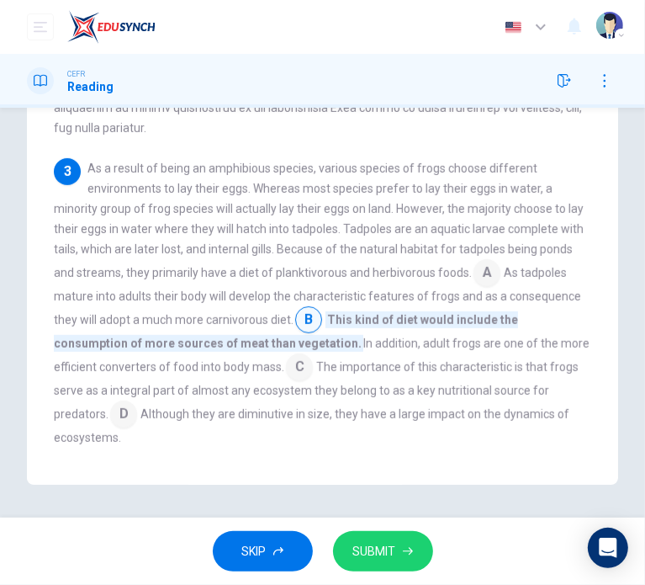
click at [398, 552] on button "SUBMIT" at bounding box center [383, 551] width 100 height 41
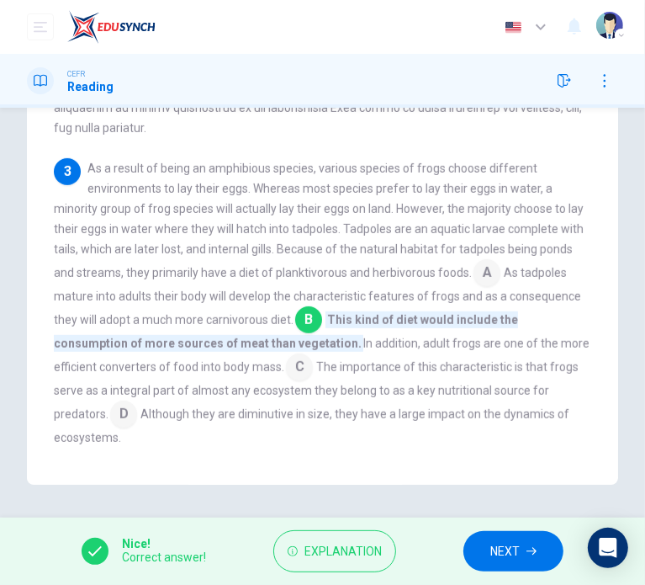
click at [516, 550] on span "NEXT" at bounding box center [504, 551] width 29 height 21
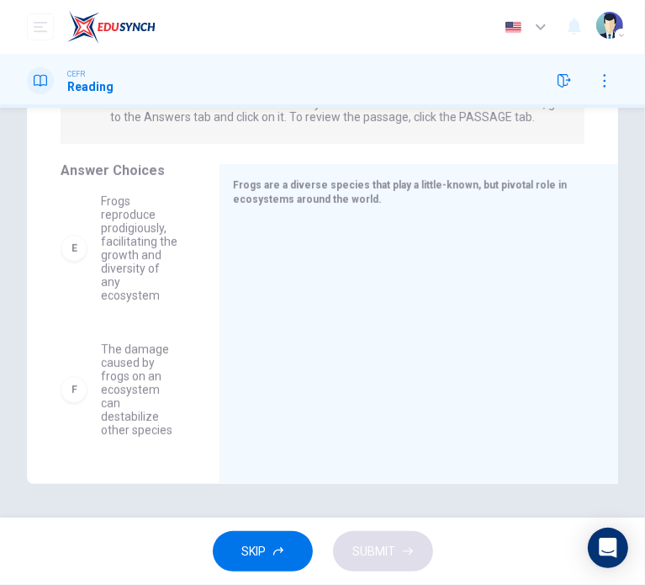
scroll to position [518, 0]
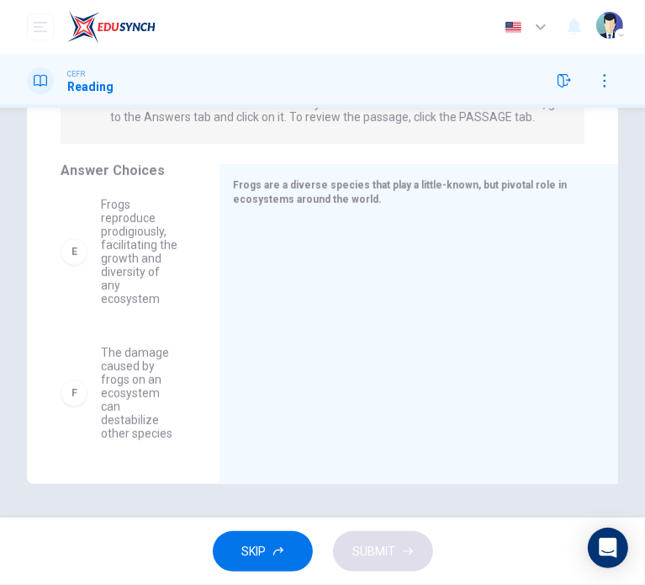
click at [144, 305] on span "Frogs reproduce prodigiously, facilitating the growth and diversity of any ecos…" at bounding box center [140, 252] width 78 height 108
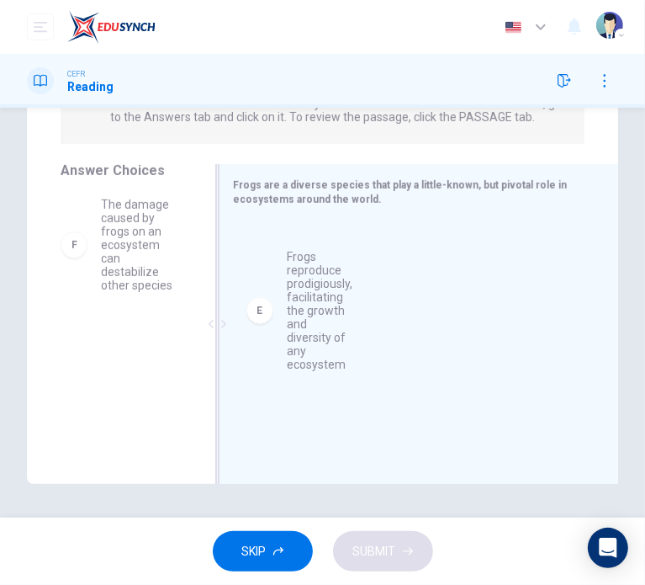
drag, startPoint x: 136, startPoint y: 289, endPoint x: 313, endPoint y: 283, distance: 176.7
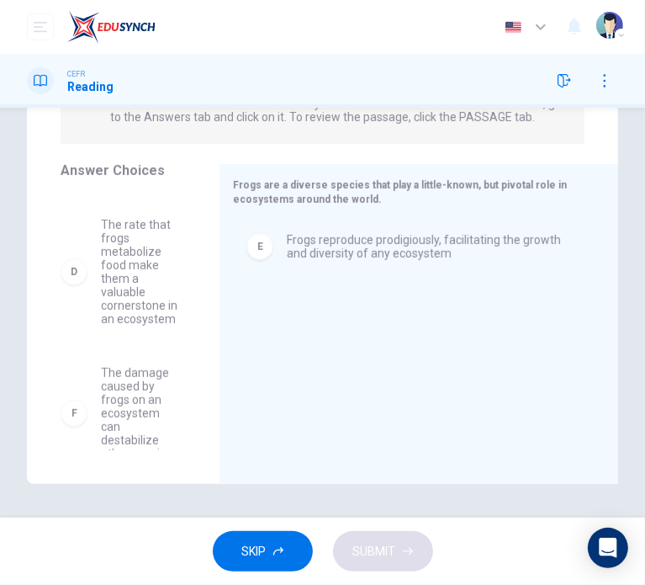
scroll to position [357, 0]
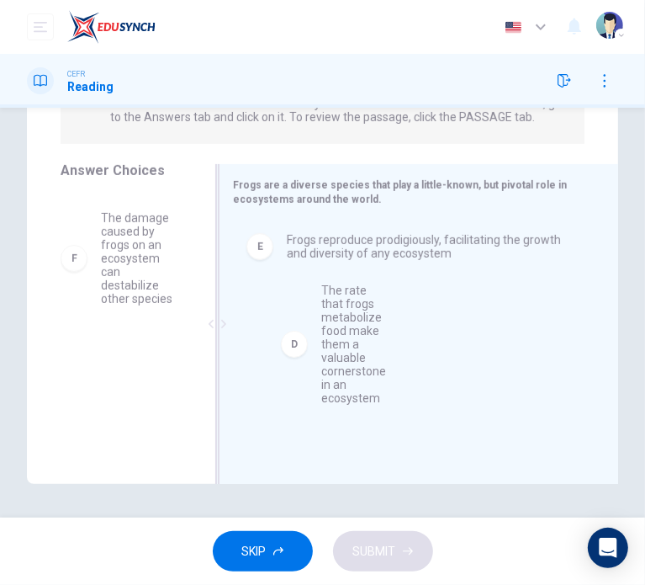
drag, startPoint x: 106, startPoint y: 313, endPoint x: 318, endPoint y: 345, distance: 214.4
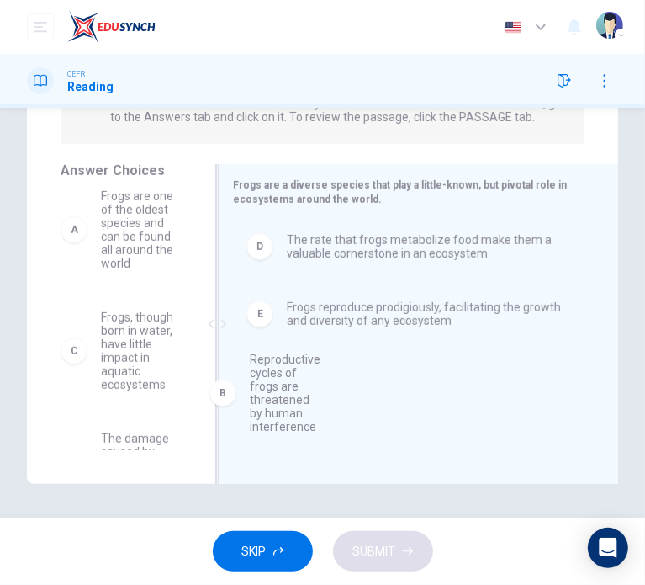
scroll to position [16, 0]
drag, startPoint x: 135, startPoint y: 408, endPoint x: 312, endPoint y: 406, distance: 177.5
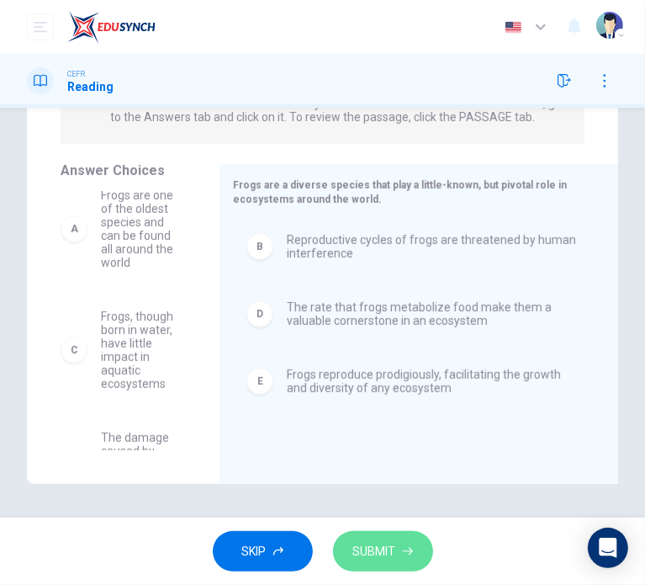
click at [394, 551] on span "SUBMIT" at bounding box center [374, 551] width 43 height 21
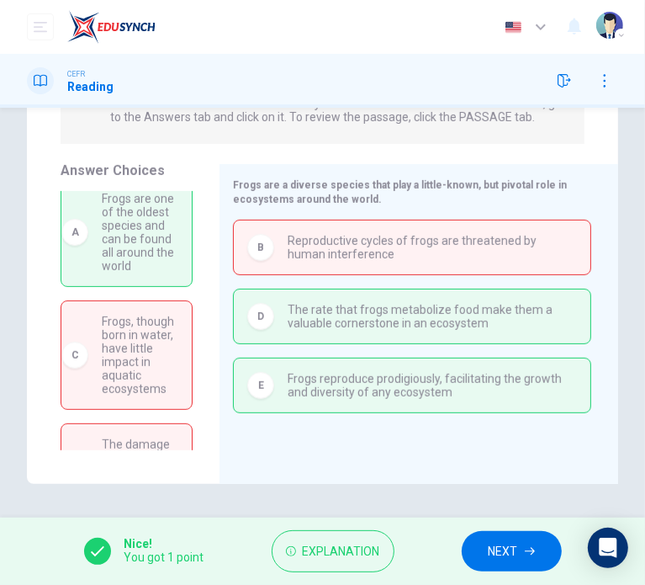
scroll to position [0, 0]
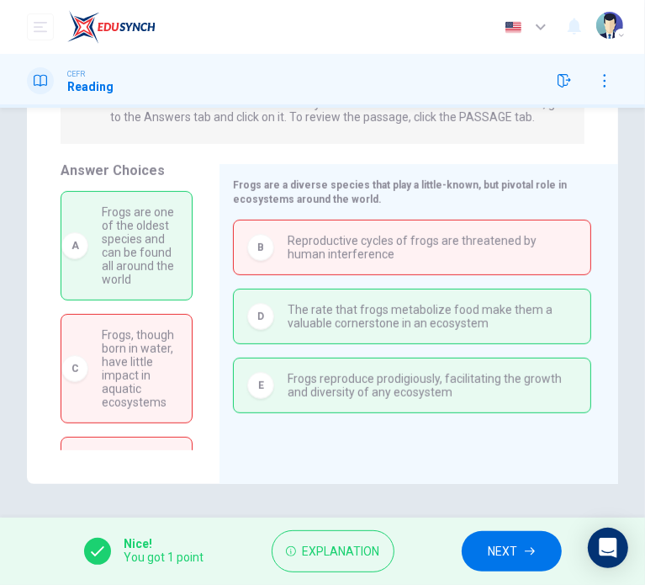
click at [527, 551] on icon "button" at bounding box center [530, 551] width 10 height 10
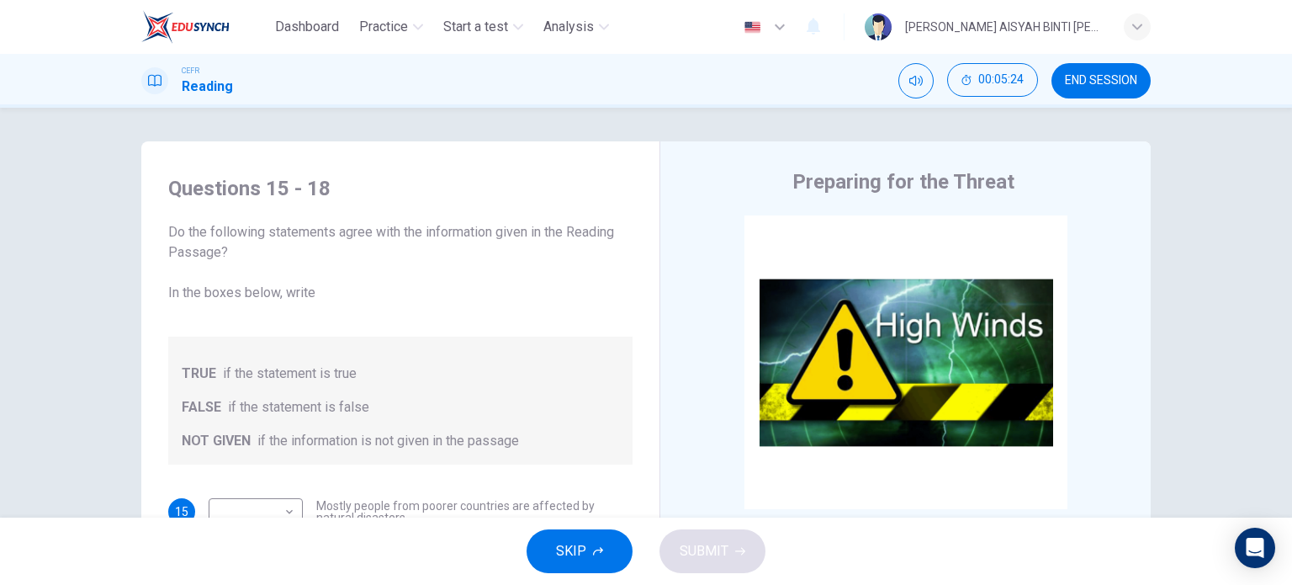
click at [644, 82] on span "END SESSION" at bounding box center [1101, 80] width 72 height 13
